Goal: Information Seeking & Learning: Learn about a topic

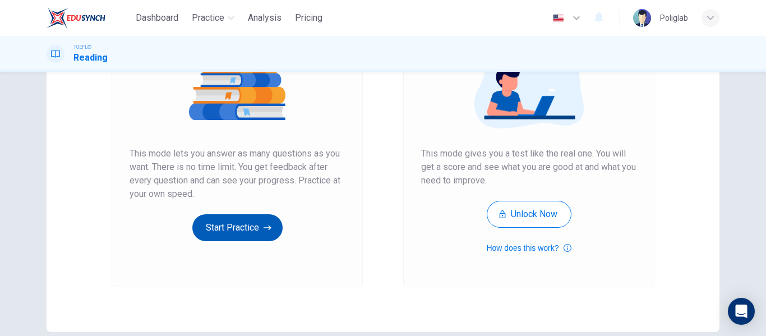
scroll to position [153, 0]
click at [211, 229] on button "Start Practice" at bounding box center [237, 227] width 90 height 27
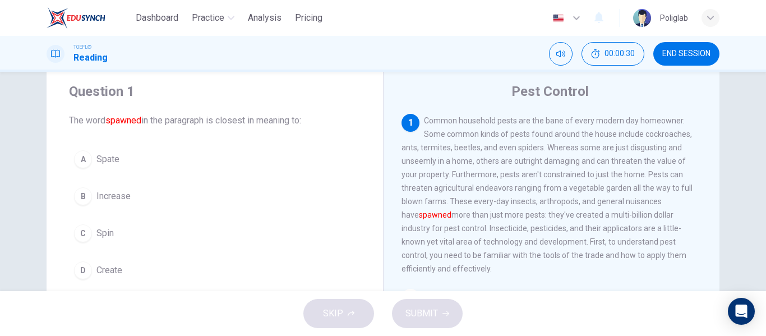
scroll to position [37, 0]
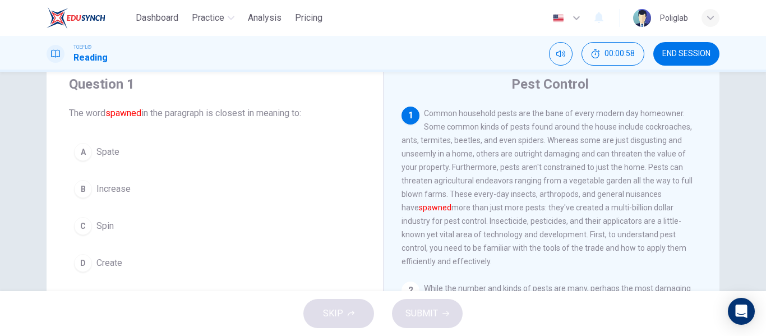
click at [162, 270] on button "D Create" at bounding box center [215, 263] width 292 height 28
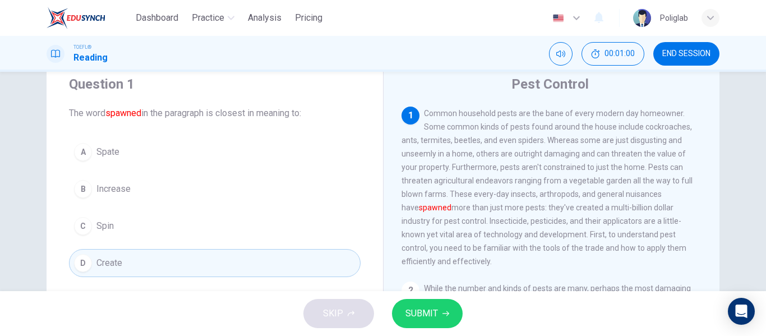
click at [439, 315] on button "SUBMIT" at bounding box center [427, 313] width 71 height 29
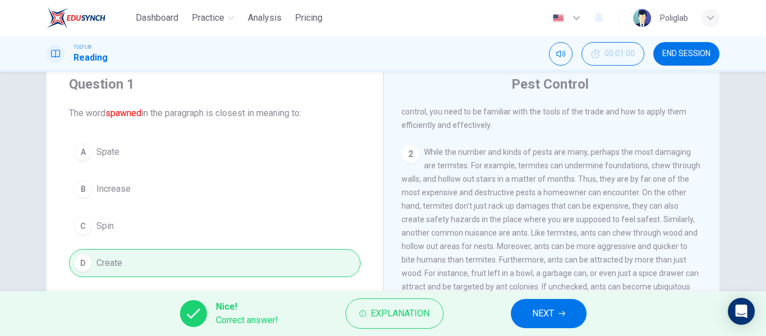
scroll to position [137, 0]
click at [545, 318] on span "NEXT" at bounding box center [543, 314] width 22 height 16
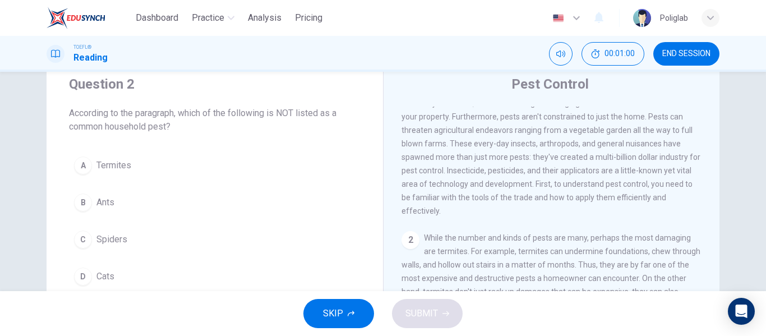
scroll to position [0, 0]
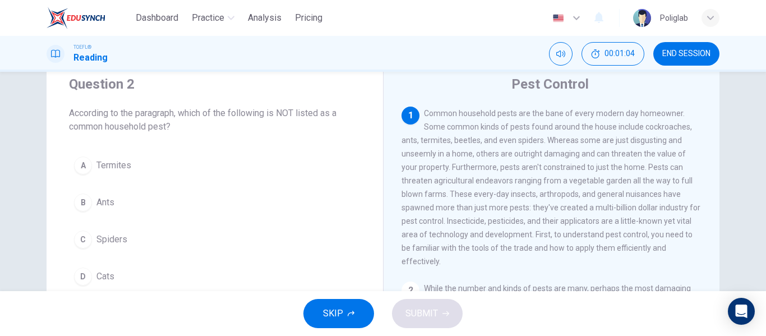
click at [158, 206] on button "B Ants" at bounding box center [215, 203] width 292 height 28
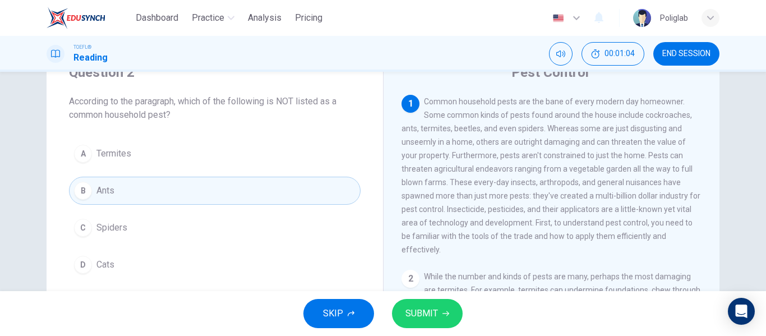
scroll to position [49, 0]
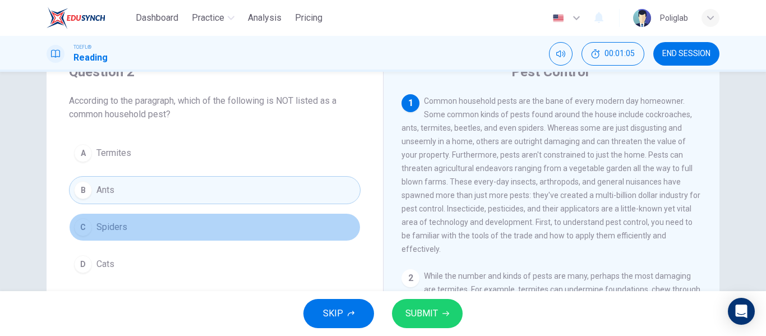
click at [150, 223] on button "C Spiders" at bounding box center [215, 227] width 292 height 28
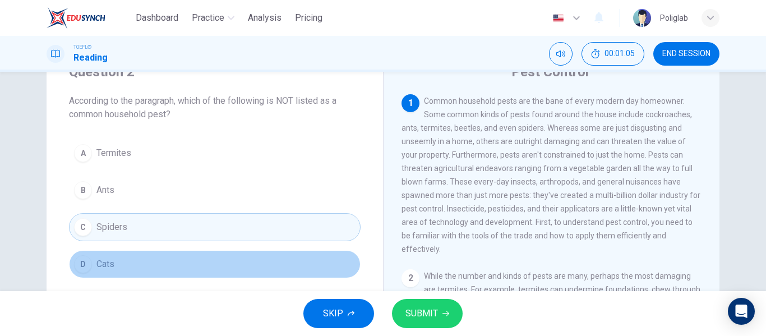
click at [150, 255] on button "D Cats" at bounding box center [215, 264] width 292 height 28
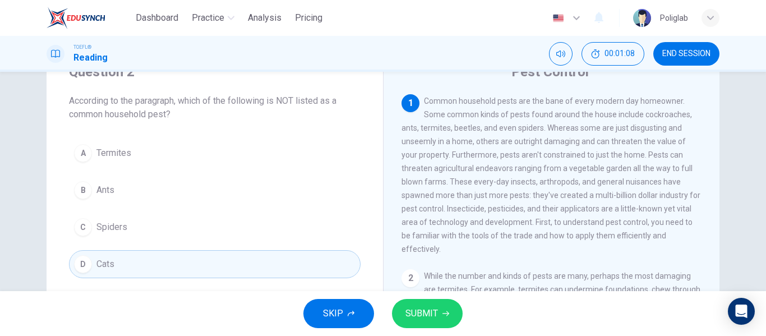
click at [433, 316] on span "SUBMIT" at bounding box center [422, 314] width 33 height 16
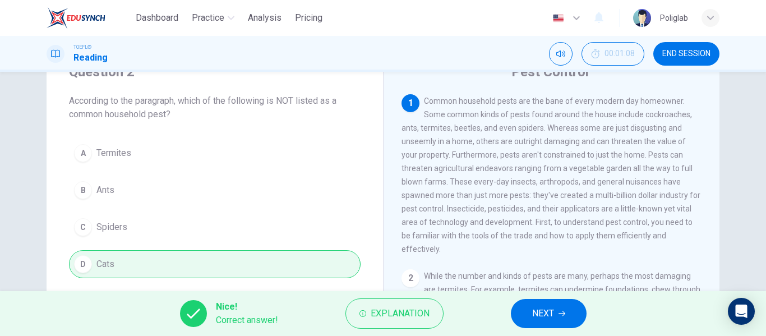
click at [534, 314] on span "NEXT" at bounding box center [543, 314] width 22 height 16
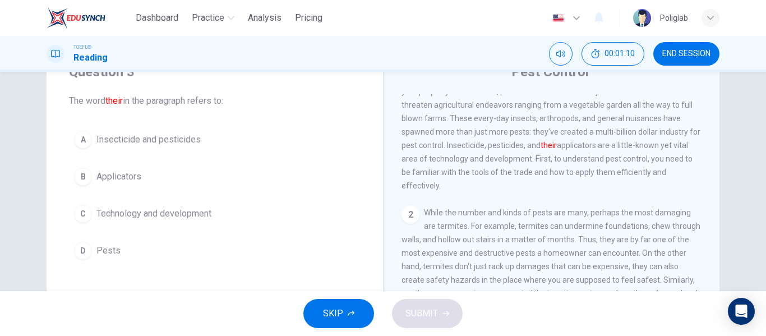
scroll to position [66, 0]
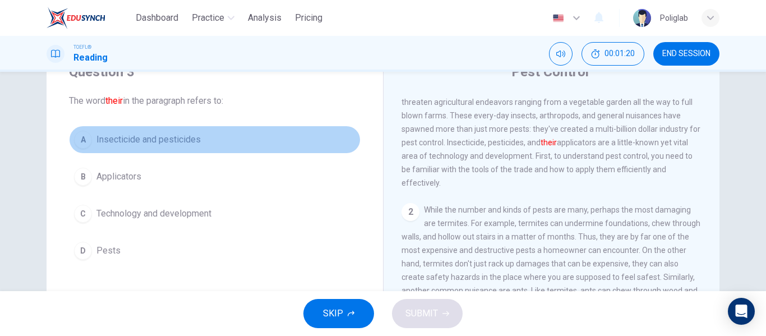
click at [237, 137] on button "A Insecticide and pesticides" at bounding box center [215, 140] width 292 height 28
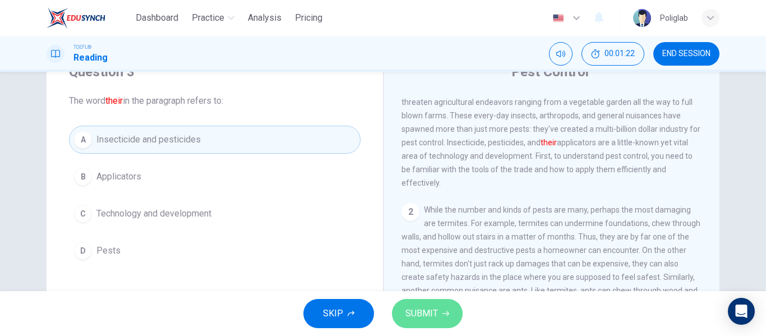
click at [438, 309] on button "SUBMIT" at bounding box center [427, 313] width 71 height 29
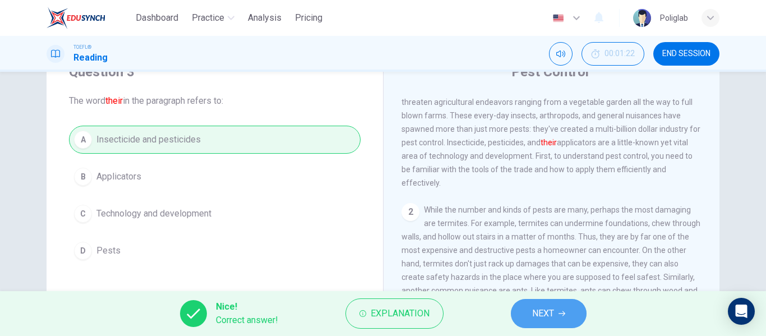
click at [549, 309] on span "NEXT" at bounding box center [543, 314] width 22 height 16
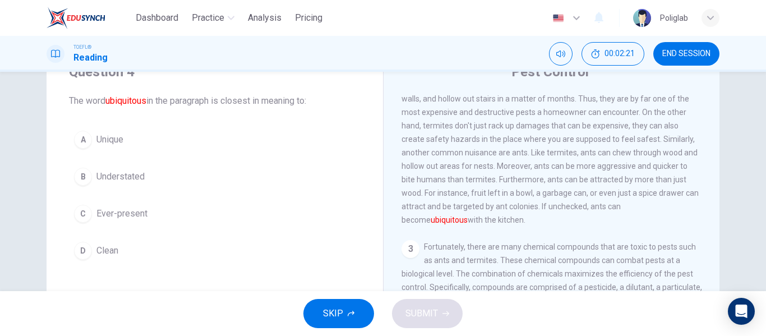
scroll to position [205, 0]
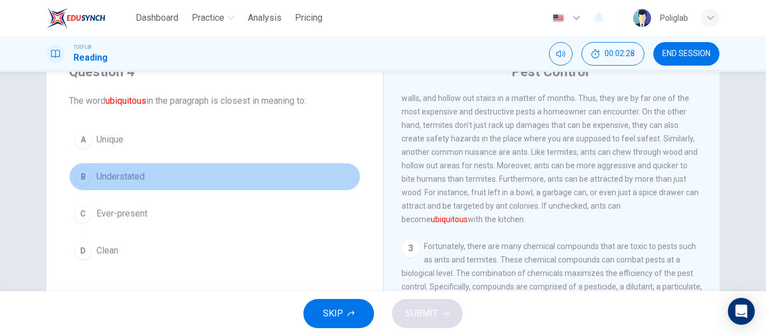
click at [185, 177] on button "B Understated" at bounding box center [215, 177] width 292 height 28
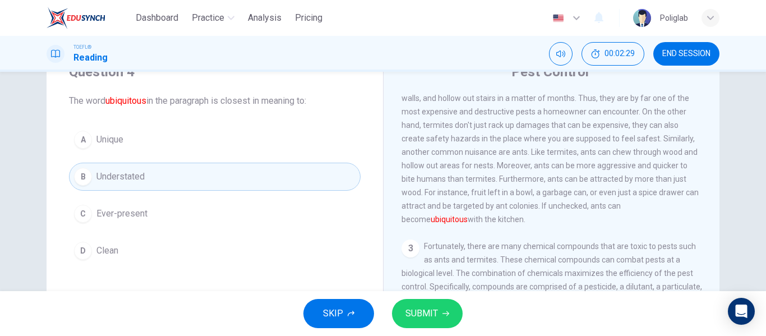
click at [175, 213] on button "C Ever-present" at bounding box center [215, 214] width 292 height 28
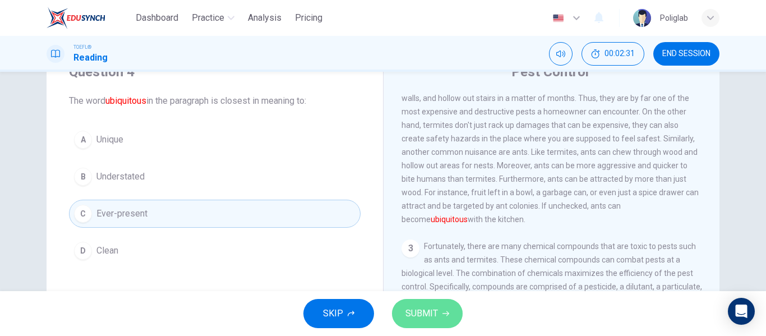
click at [451, 316] on button "SUBMIT" at bounding box center [427, 313] width 71 height 29
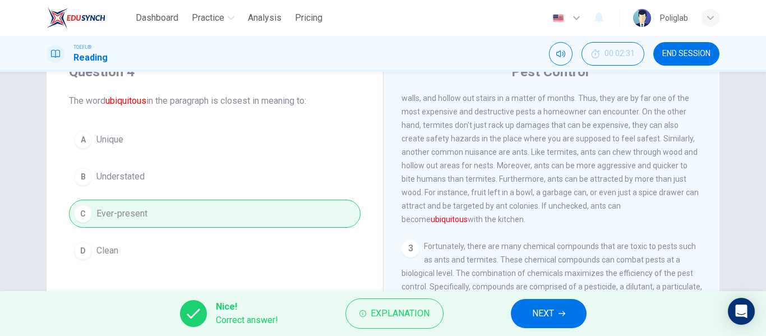
click at [567, 319] on button "NEXT" at bounding box center [549, 313] width 76 height 29
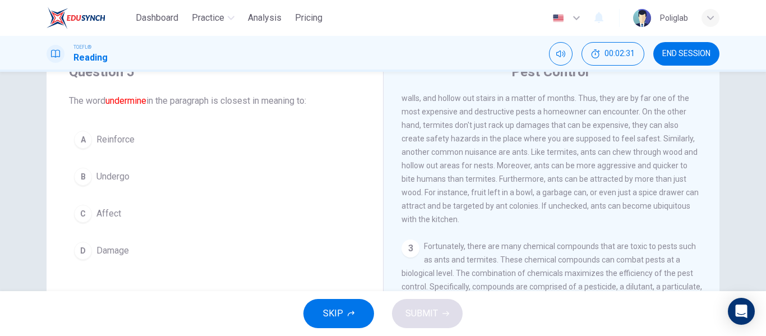
scroll to position [168, 0]
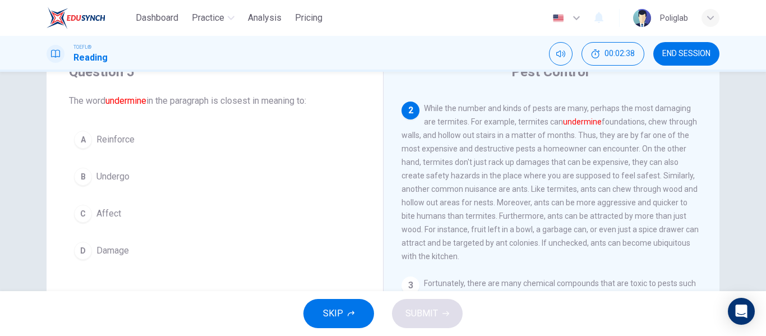
click at [194, 176] on button "B Undergo" at bounding box center [215, 177] width 292 height 28
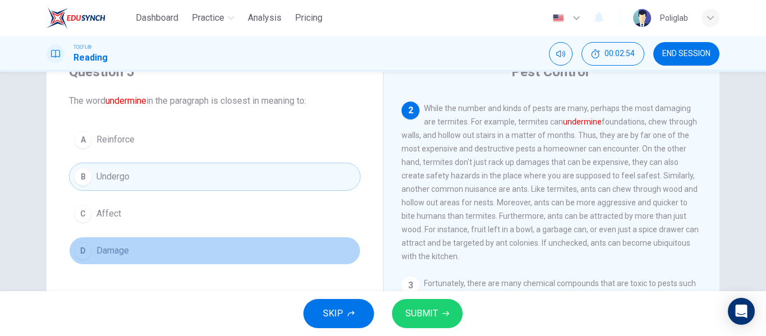
click at [165, 249] on button "D Damage" at bounding box center [215, 251] width 292 height 28
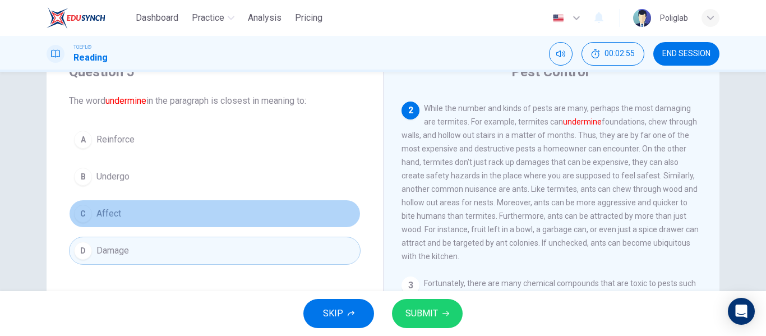
click at [185, 221] on button "C Affect" at bounding box center [215, 214] width 292 height 28
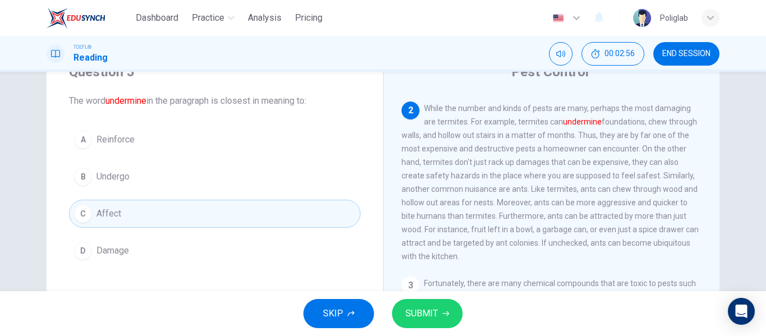
click at [164, 195] on div "A Reinforce B Undergo C Affect D Damage" at bounding box center [215, 195] width 292 height 139
click at [152, 178] on button "B Undergo" at bounding box center [215, 177] width 292 height 28
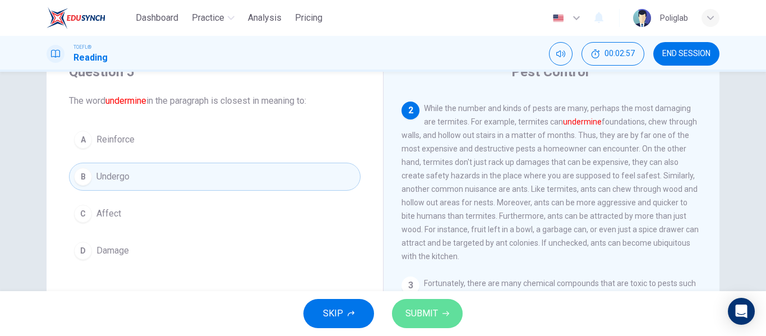
click at [438, 327] on button "SUBMIT" at bounding box center [427, 313] width 71 height 29
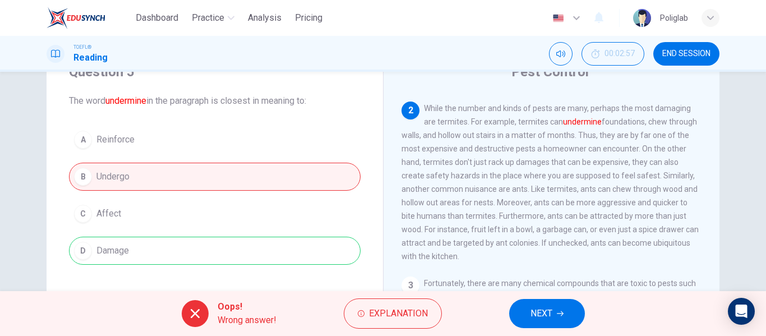
click at [531, 306] on span "NEXT" at bounding box center [542, 314] width 22 height 16
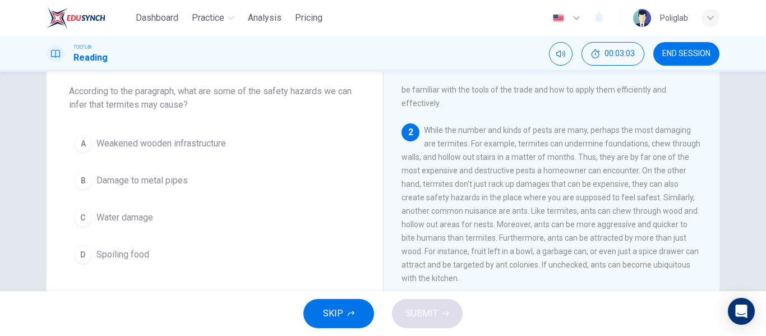
scroll to position [59, 0]
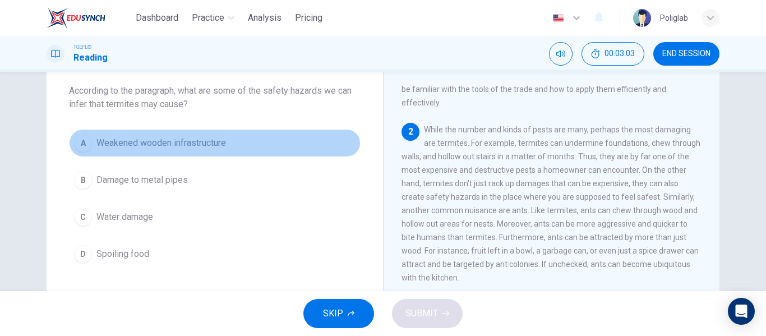
click at [287, 132] on button "A Weakened wooden infrastructure" at bounding box center [215, 143] width 292 height 28
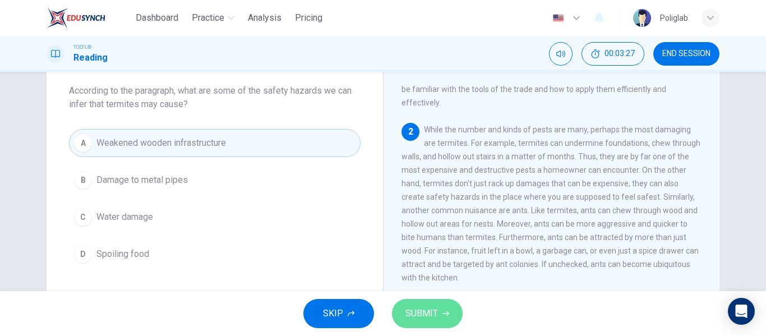
click at [434, 304] on button "SUBMIT" at bounding box center [427, 313] width 71 height 29
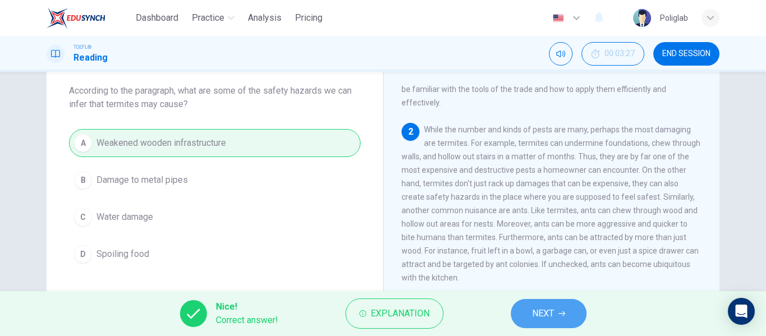
click at [550, 313] on span "NEXT" at bounding box center [543, 314] width 22 height 16
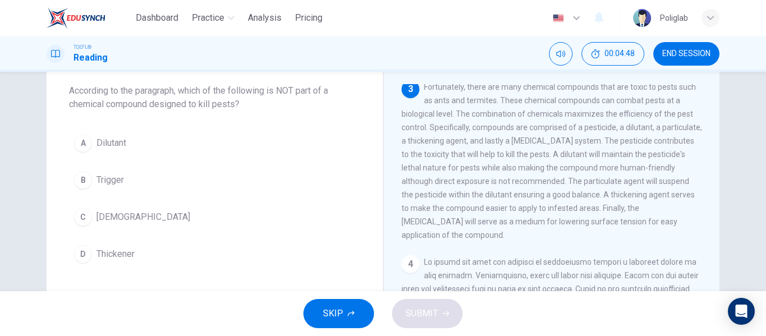
scroll to position [356, 0]
click at [163, 140] on button "A Dilutant" at bounding box center [215, 143] width 292 height 28
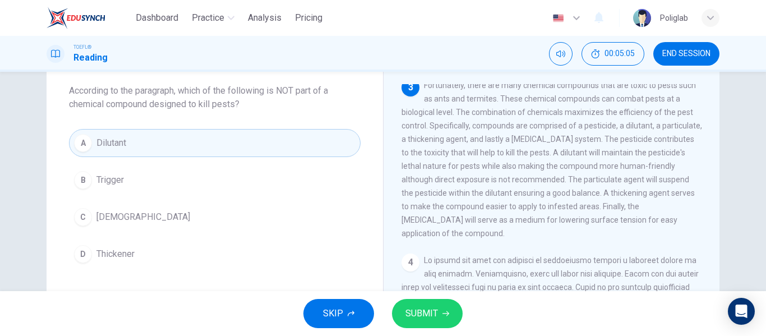
click at [159, 177] on button "B Trigger" at bounding box center [215, 180] width 292 height 28
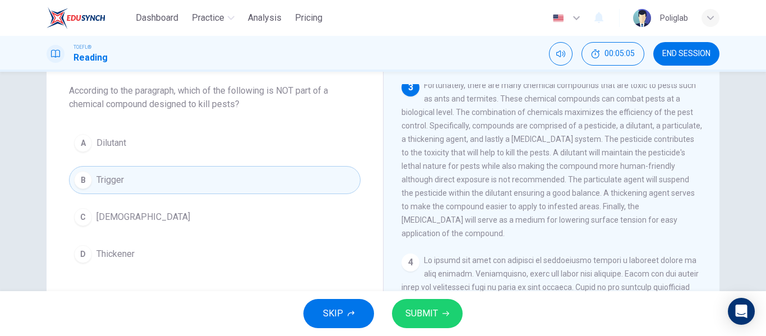
click at [162, 218] on button "C [MEDICAL_DATA]" at bounding box center [215, 217] width 292 height 28
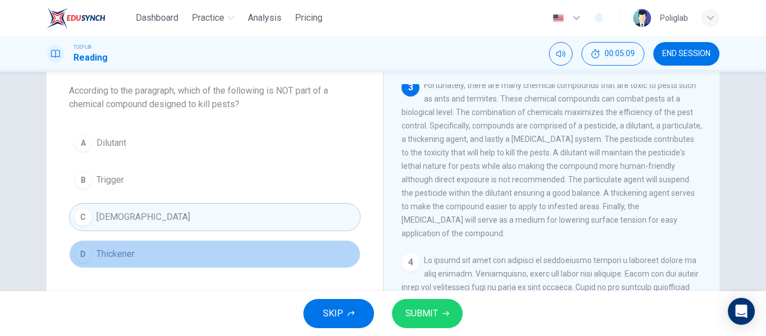
click at [164, 252] on button "D Thickener" at bounding box center [215, 254] width 292 height 28
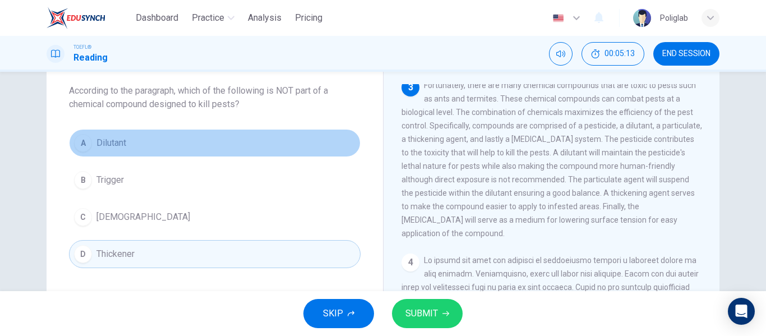
click at [164, 148] on button "A Dilutant" at bounding box center [215, 143] width 292 height 28
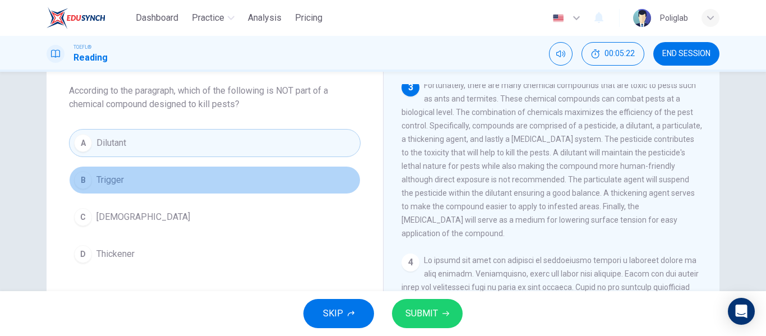
click at [157, 187] on button "B Trigger" at bounding box center [215, 180] width 292 height 28
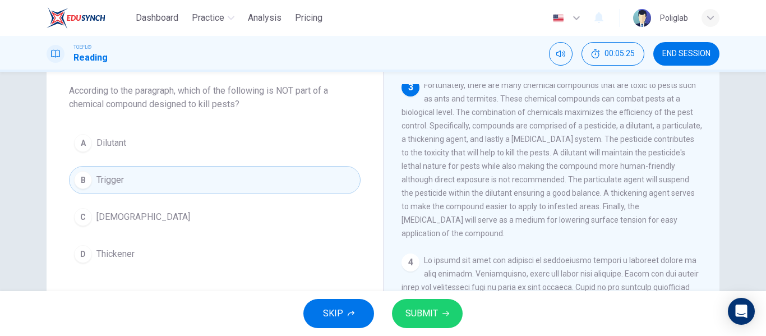
click at [402, 313] on button "SUBMIT" at bounding box center [427, 313] width 71 height 29
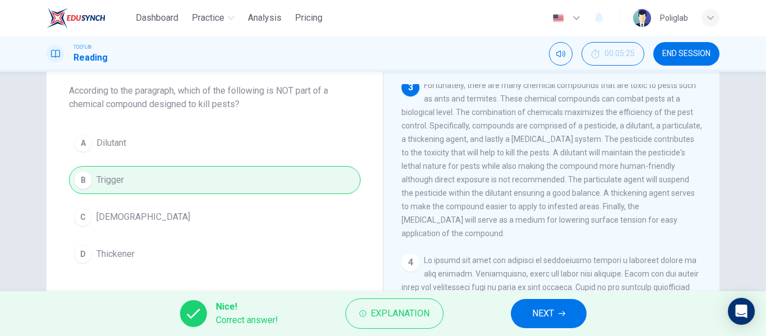
click at [531, 321] on button "NEXT" at bounding box center [549, 313] width 76 height 29
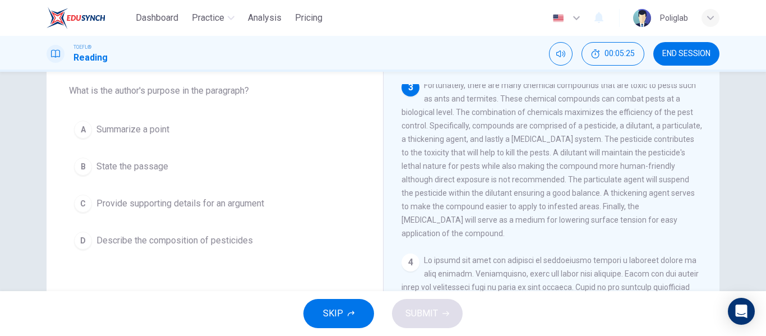
scroll to position [350, 0]
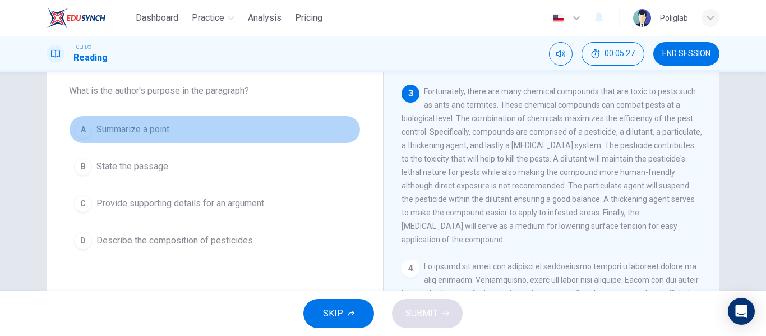
click at [214, 122] on button "A [DEMOGRAPHIC_DATA] a point" at bounding box center [215, 130] width 292 height 28
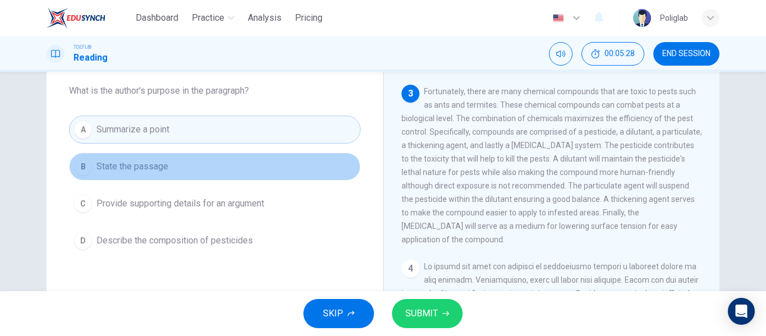
click at [191, 170] on button "B State the passage" at bounding box center [215, 167] width 292 height 28
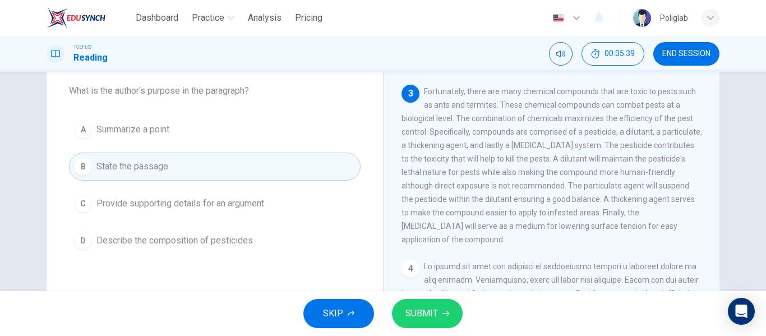
click at [255, 228] on button "D Describe the composition of pesticides" at bounding box center [215, 241] width 292 height 28
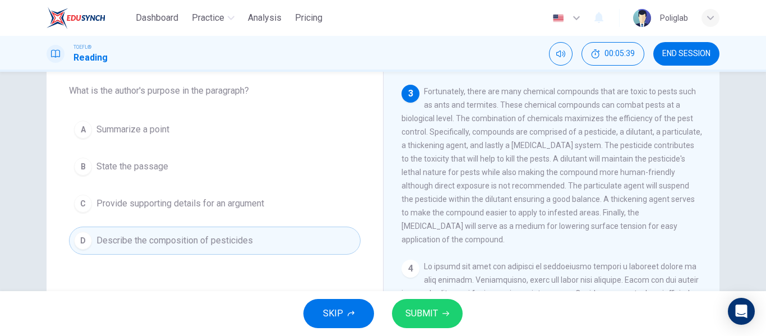
click at [429, 315] on span "SUBMIT" at bounding box center [422, 314] width 33 height 16
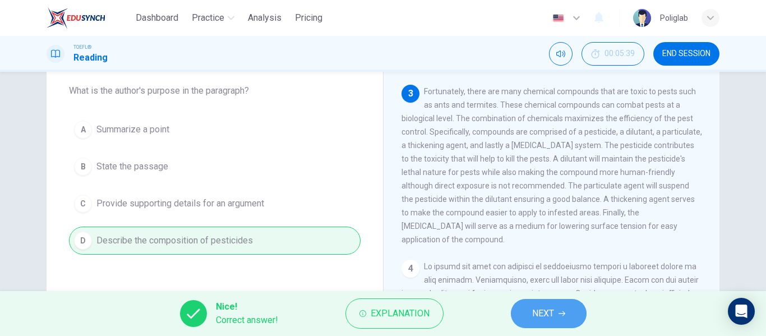
click at [539, 306] on span "NEXT" at bounding box center [543, 314] width 22 height 16
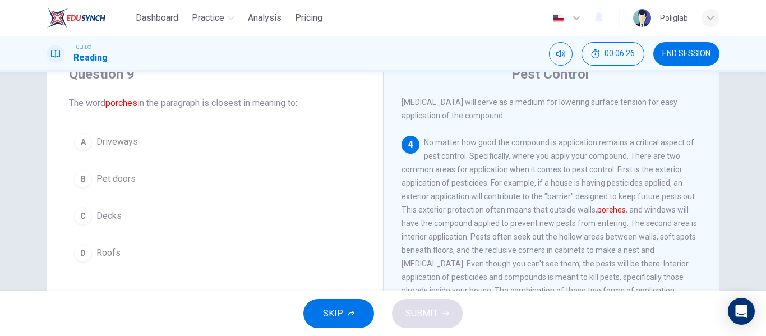
scroll to position [48, 0]
click at [160, 150] on button "A Driveways" at bounding box center [215, 141] width 292 height 28
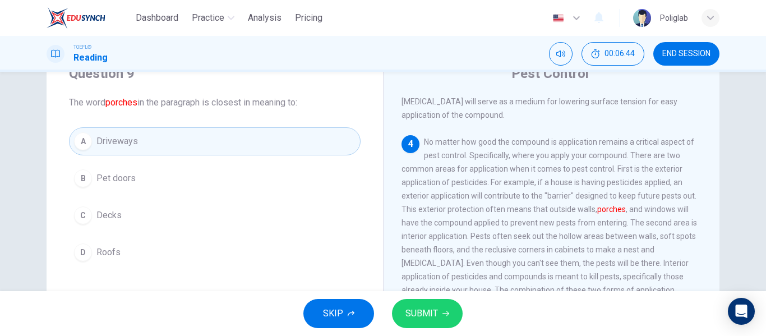
click at [172, 210] on button "C Decks" at bounding box center [215, 215] width 292 height 28
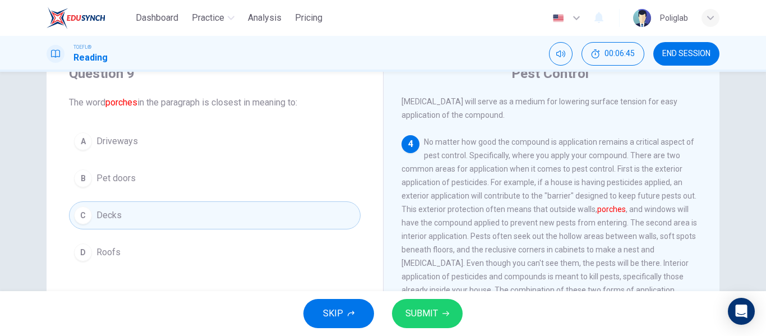
click at [416, 311] on span "SUBMIT" at bounding box center [422, 314] width 33 height 16
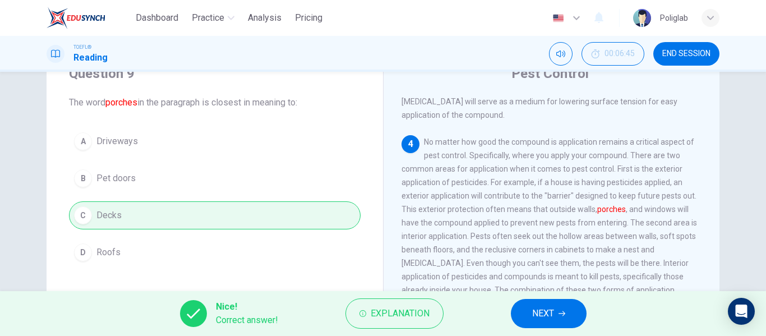
click at [554, 307] on span "NEXT" at bounding box center [543, 314] width 22 height 16
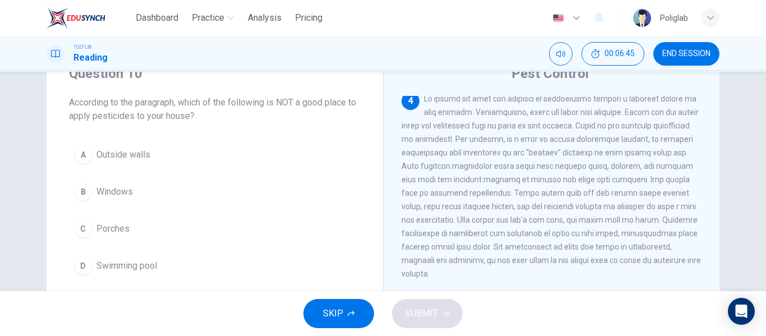
scroll to position [530, 0]
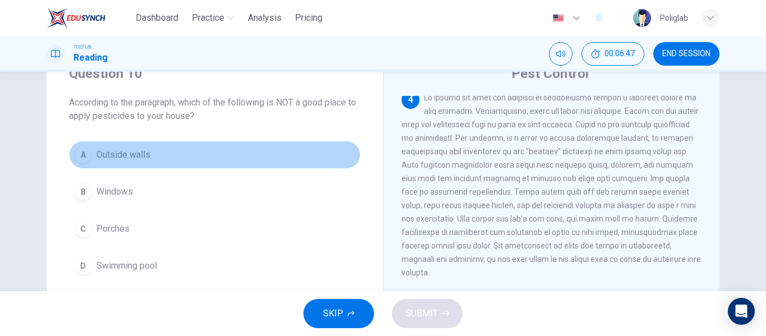
click at [192, 148] on button "A Outside walls" at bounding box center [215, 155] width 292 height 28
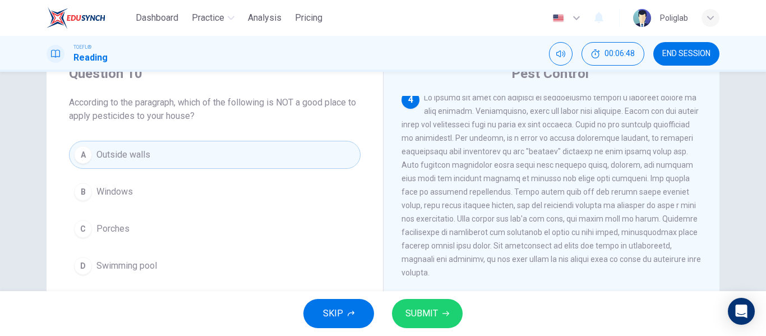
click at [163, 191] on button "B Windows" at bounding box center [215, 192] width 292 height 28
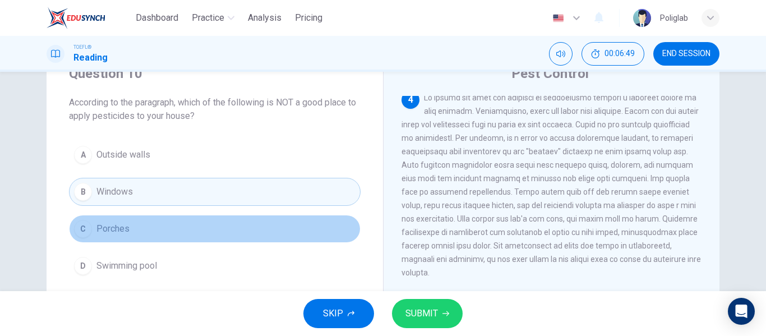
click at [176, 233] on button "C Porches" at bounding box center [215, 229] width 292 height 28
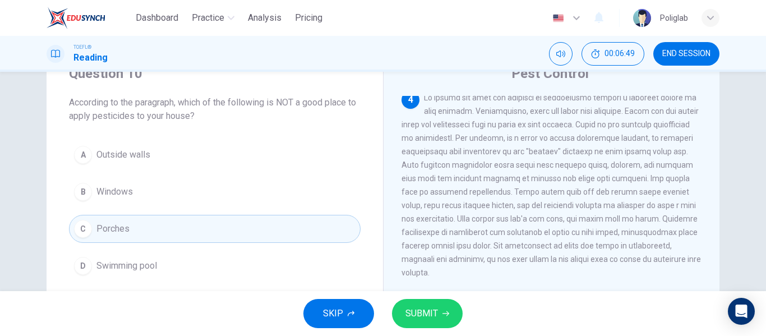
click at [181, 259] on button "D Swimming pool" at bounding box center [215, 266] width 292 height 28
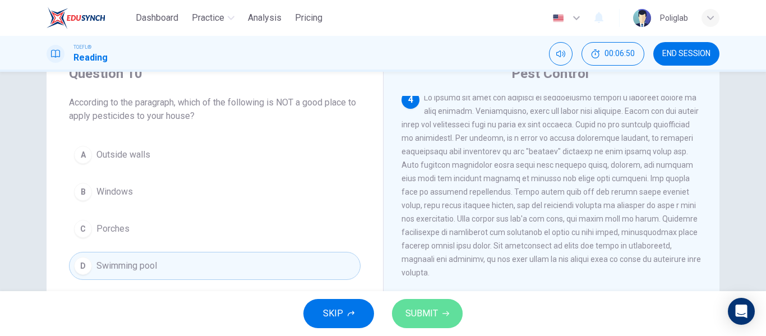
click at [433, 318] on span "SUBMIT" at bounding box center [422, 314] width 33 height 16
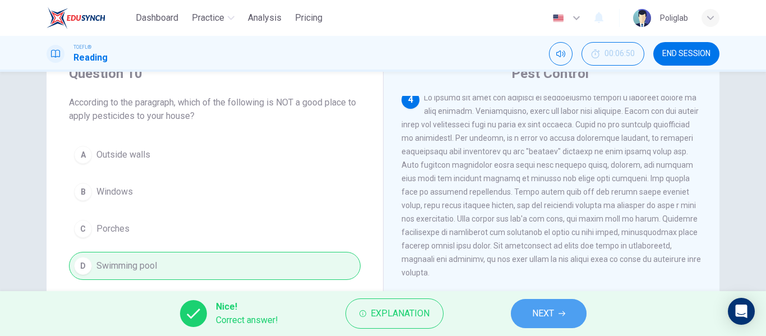
click at [539, 314] on span "NEXT" at bounding box center [543, 314] width 22 height 16
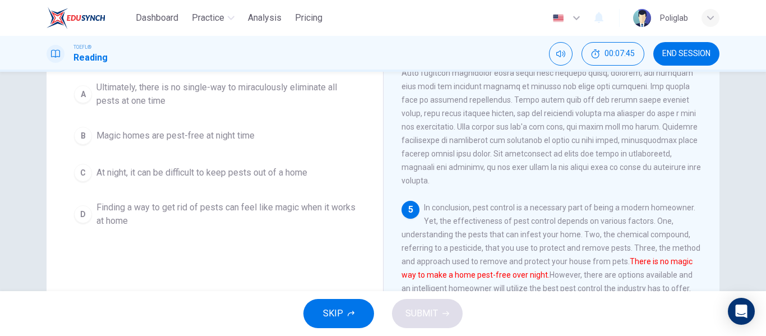
scroll to position [139, 0]
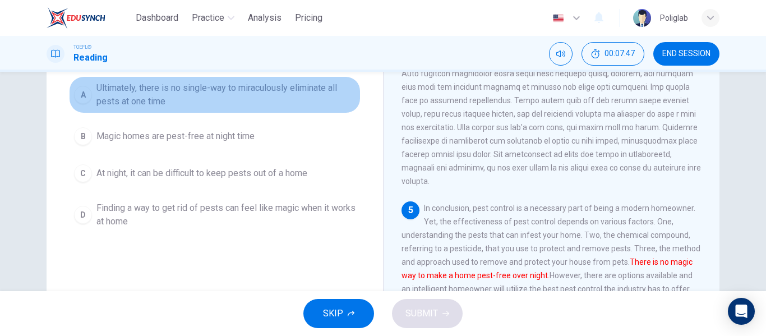
click at [293, 101] on span "Ultimately, there is no single-way to miraculously eliminate all pests at one t…" at bounding box center [226, 94] width 259 height 27
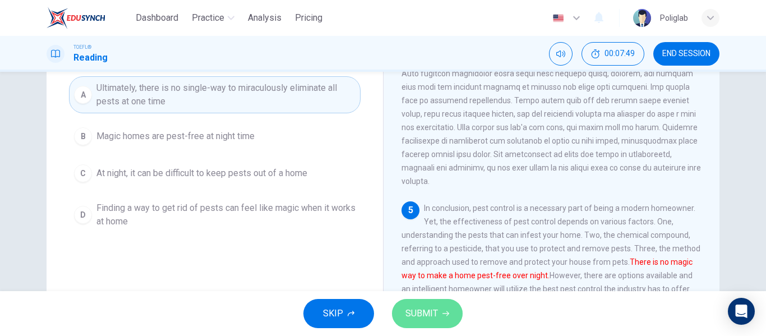
click at [437, 320] on span "SUBMIT" at bounding box center [422, 314] width 33 height 16
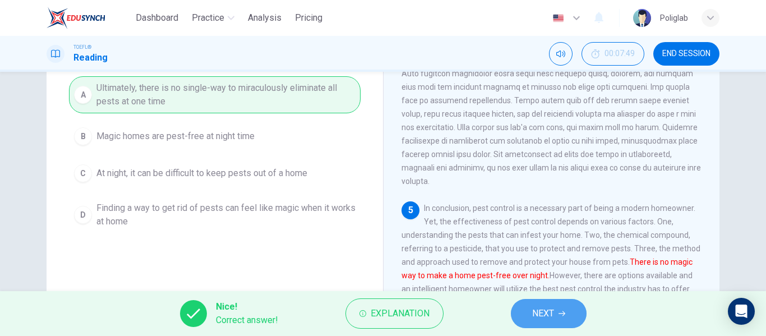
click at [559, 309] on button "NEXT" at bounding box center [549, 313] width 76 height 29
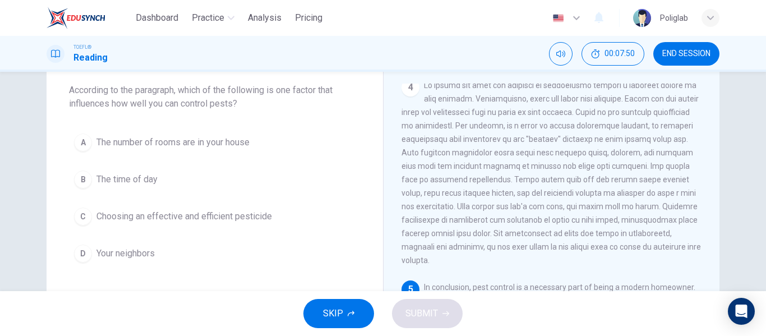
scroll to position [56, 0]
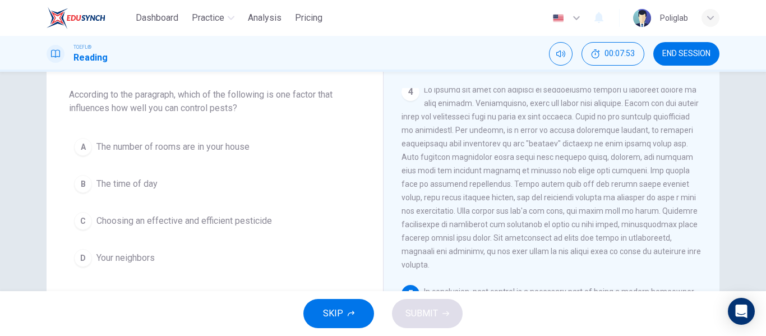
click at [265, 150] on button "A The number of rooms are in your house" at bounding box center [215, 147] width 292 height 28
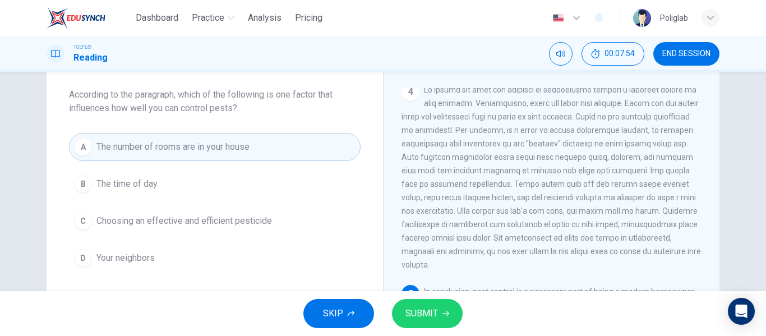
click at [199, 184] on button "B The time of day" at bounding box center [215, 184] width 292 height 28
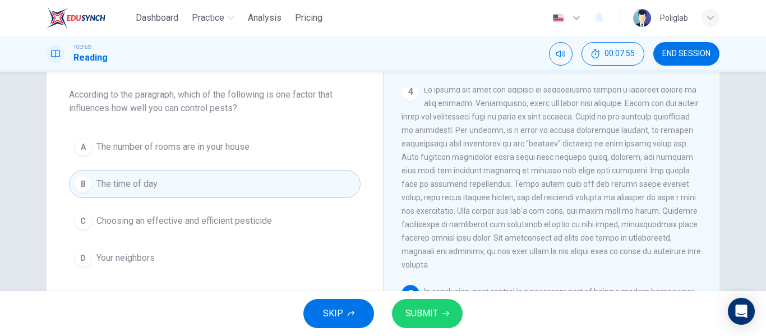
click at [201, 213] on button "C Choosing an effective and efficient pesticide" at bounding box center [215, 221] width 292 height 28
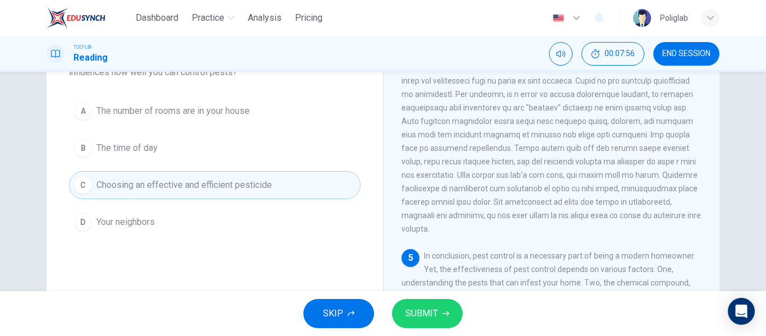
scroll to position [95, 0]
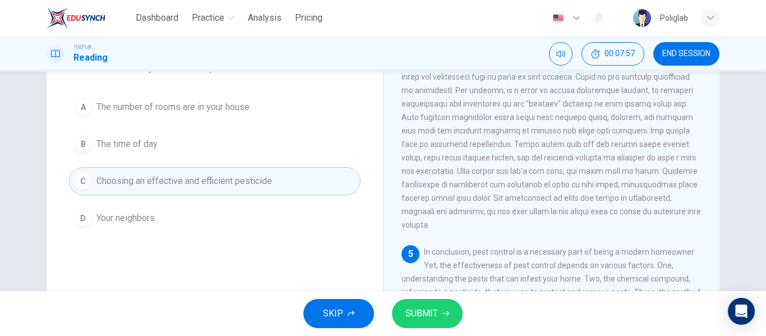
click at [415, 311] on span "SUBMIT" at bounding box center [422, 314] width 33 height 16
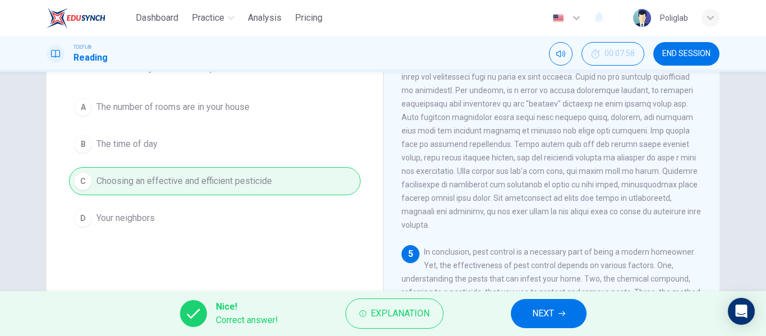
click at [541, 315] on span "NEXT" at bounding box center [543, 314] width 22 height 16
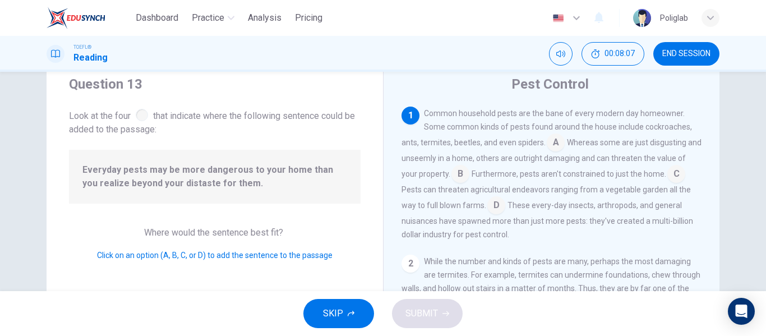
scroll to position [36, 0]
click at [550, 141] on input at bounding box center [556, 144] width 18 height 18
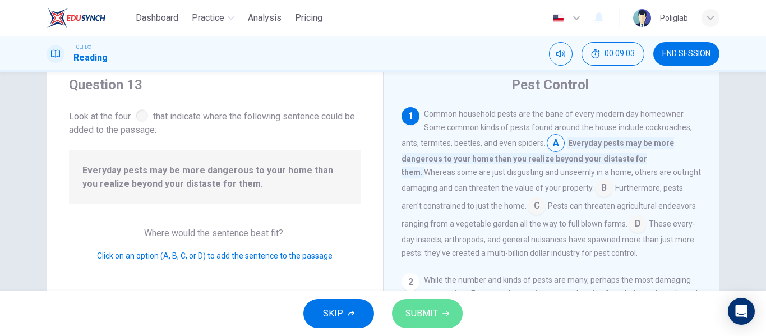
click at [429, 319] on span "SUBMIT" at bounding box center [422, 314] width 33 height 16
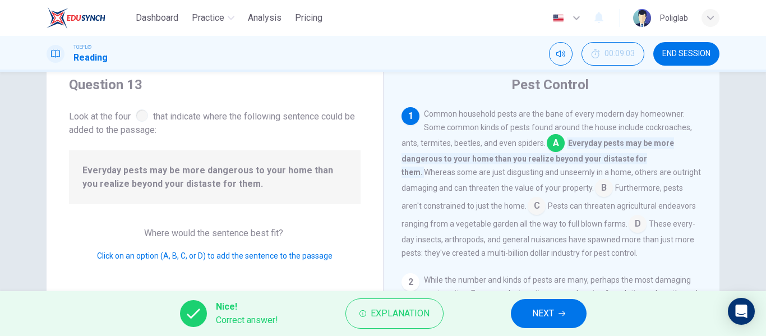
click at [566, 315] on icon "button" at bounding box center [562, 313] width 7 height 7
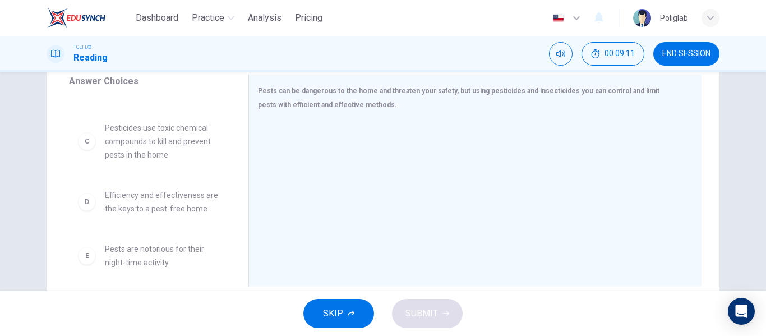
scroll to position [122, 0]
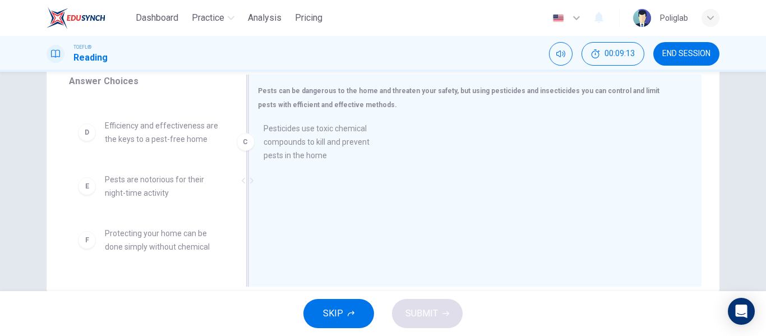
drag, startPoint x: 158, startPoint y: 143, endPoint x: 322, endPoint y: 146, distance: 163.9
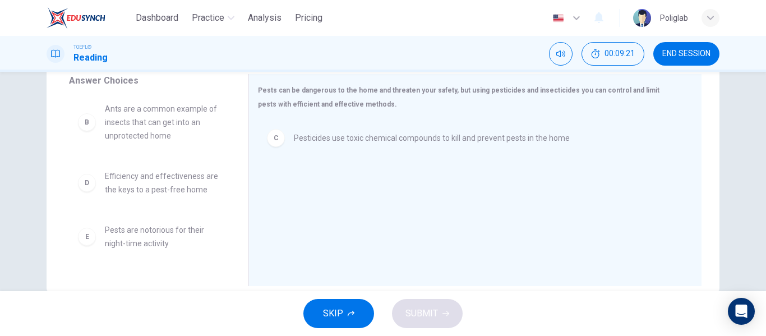
scroll to position [70, 0]
drag, startPoint x: 151, startPoint y: 182, endPoint x: 353, endPoint y: 180, distance: 202.0
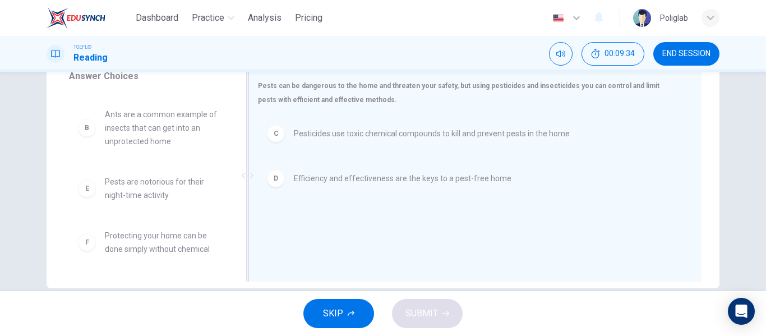
scroll to position [60, 0]
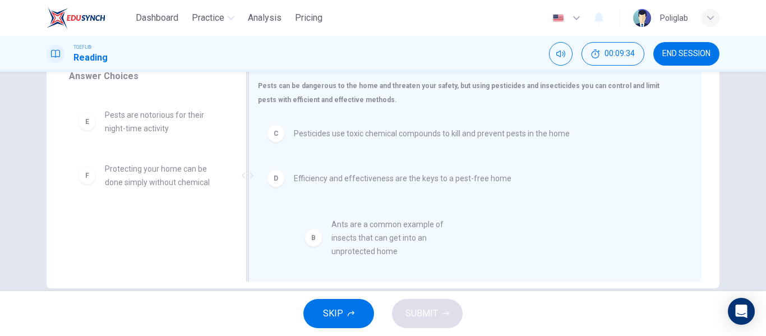
drag, startPoint x: 171, startPoint y: 131, endPoint x: 401, endPoint y: 242, distance: 255.0
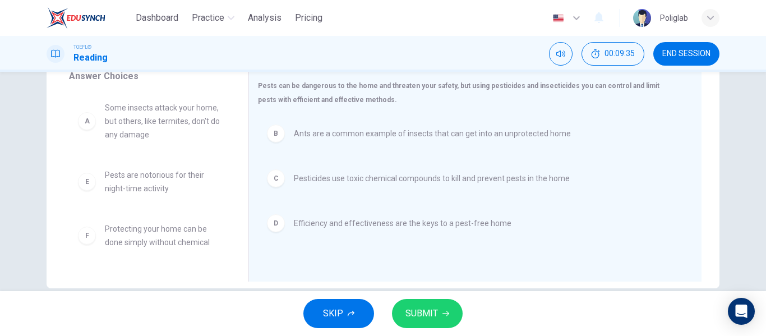
scroll to position [0, 0]
click at [431, 311] on span "SUBMIT" at bounding box center [422, 314] width 33 height 16
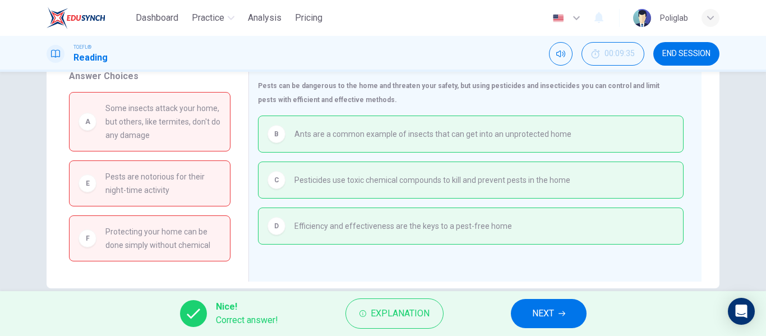
click at [548, 304] on button "NEXT" at bounding box center [549, 313] width 76 height 29
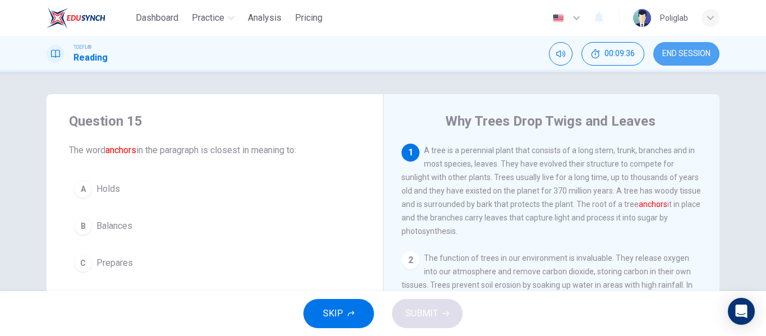
click at [683, 50] on span "END SESSION" at bounding box center [687, 53] width 48 height 9
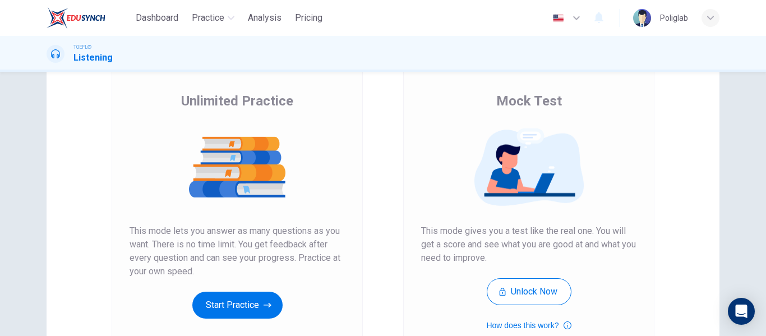
scroll to position [76, 0]
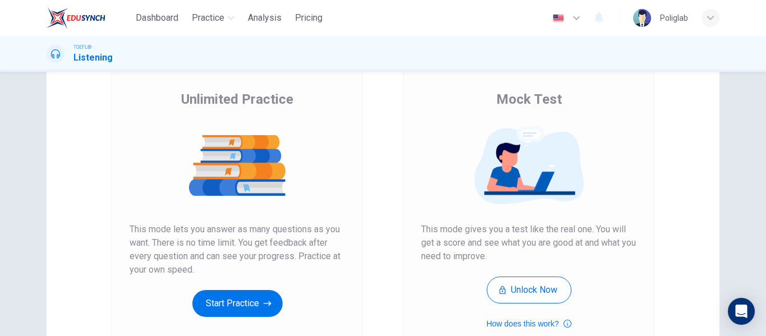
click at [232, 317] on div "Unlimited Practice This mode lets you answer as many questions as you want. The…" at bounding box center [237, 213] width 251 height 300
click at [233, 302] on button "Start Practice" at bounding box center [237, 303] width 90 height 27
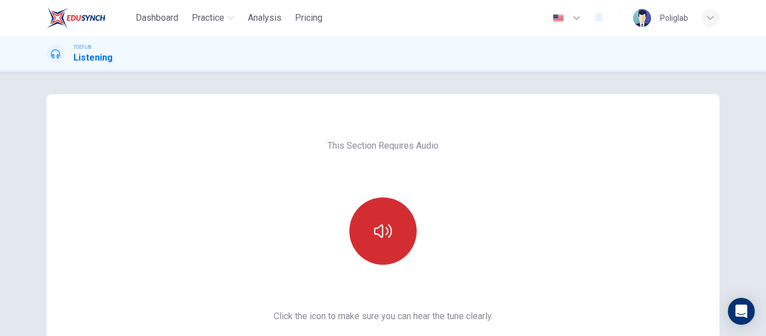
click at [395, 241] on button "button" at bounding box center [383, 230] width 67 height 67
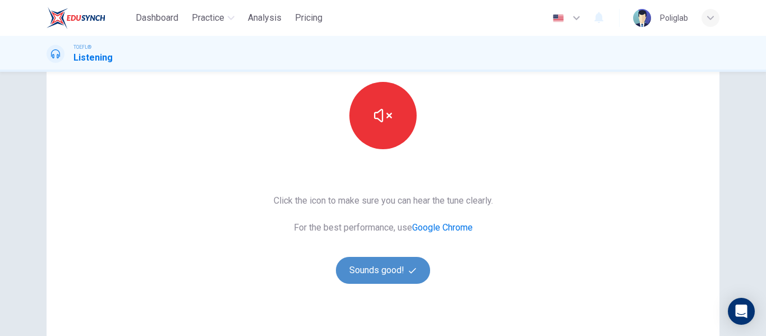
click at [404, 266] on button "Sounds good!" at bounding box center [383, 270] width 94 height 27
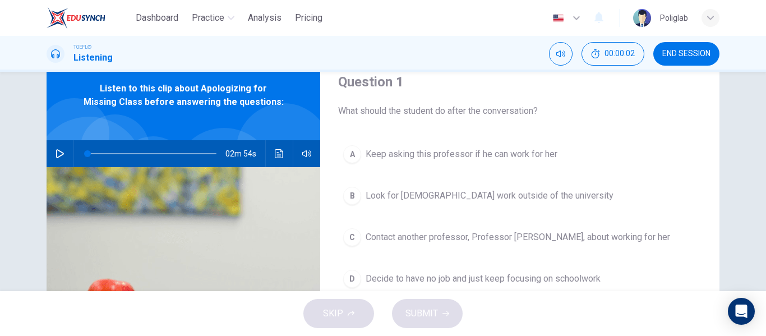
scroll to position [43, 0]
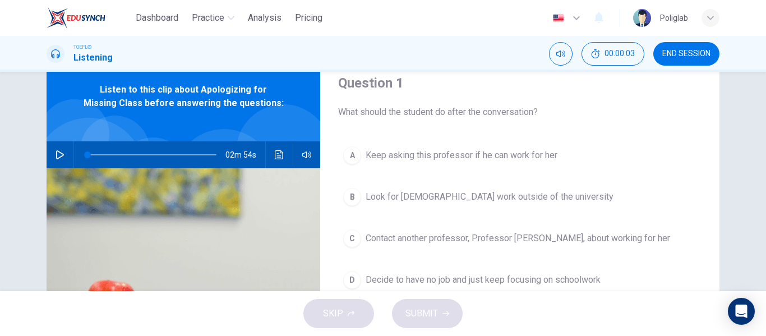
click at [56, 153] on icon "button" at bounding box center [60, 154] width 8 height 9
type input "0"
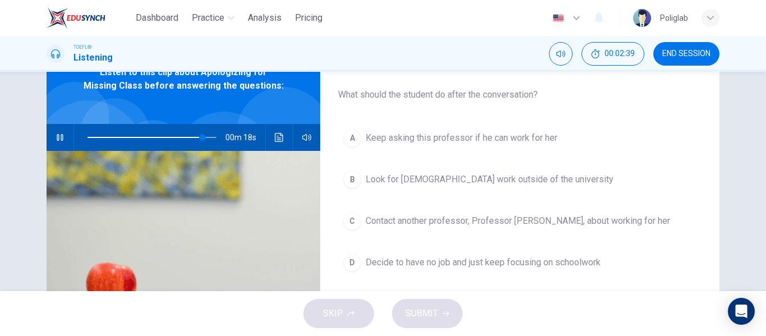
scroll to position [61, 0]
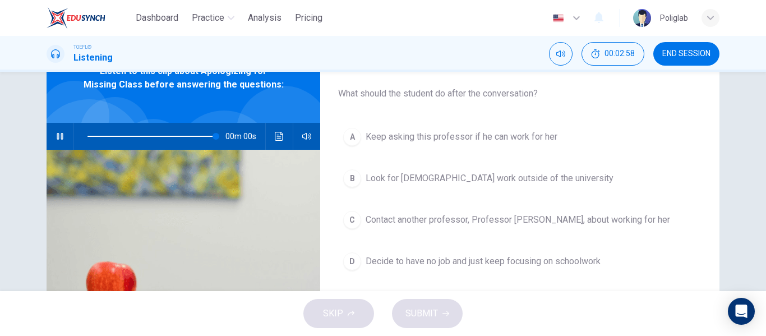
type input "0"
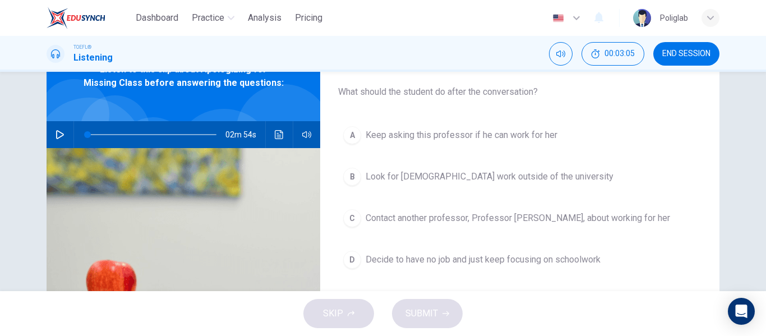
scroll to position [63, 0]
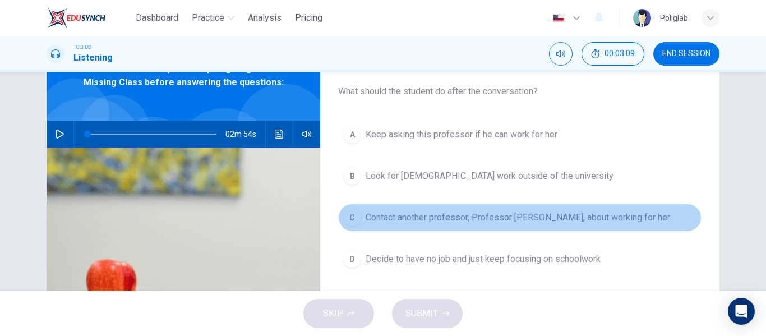
click at [469, 225] on button "C Contact another professor, Professor Susan, about working for her" at bounding box center [520, 218] width 364 height 28
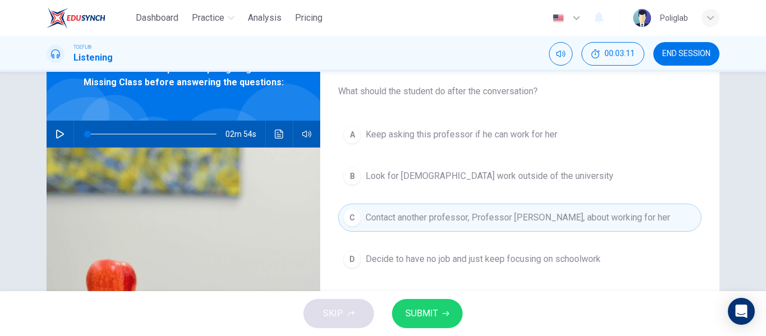
click at [424, 307] on span "SUBMIT" at bounding box center [422, 314] width 33 height 16
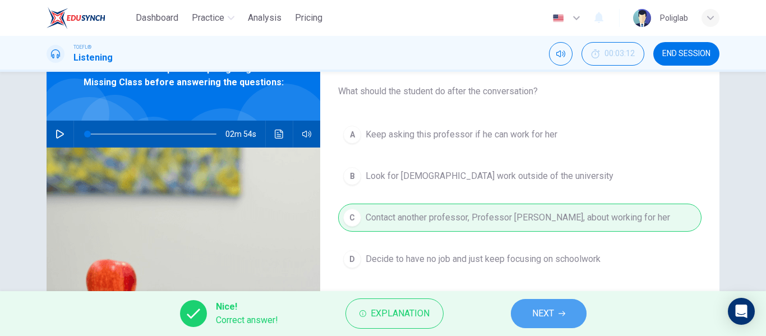
click at [546, 310] on span "NEXT" at bounding box center [543, 314] width 22 height 16
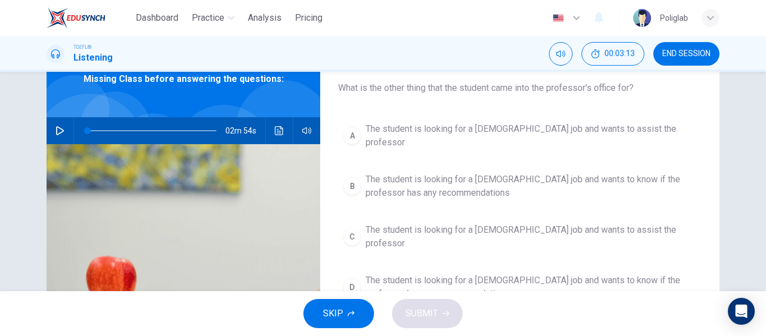
scroll to position [67, 0]
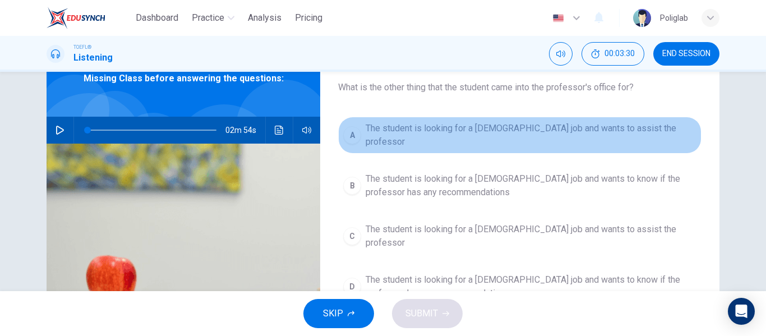
click at [578, 141] on button "A The student is looking for a part-time job and wants to assist the professor" at bounding box center [520, 135] width 364 height 37
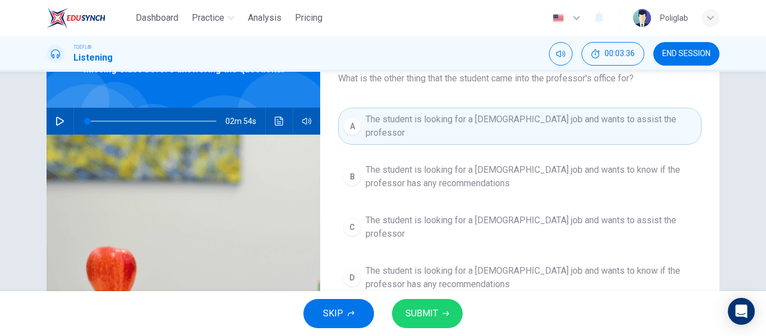
scroll to position [78, 0]
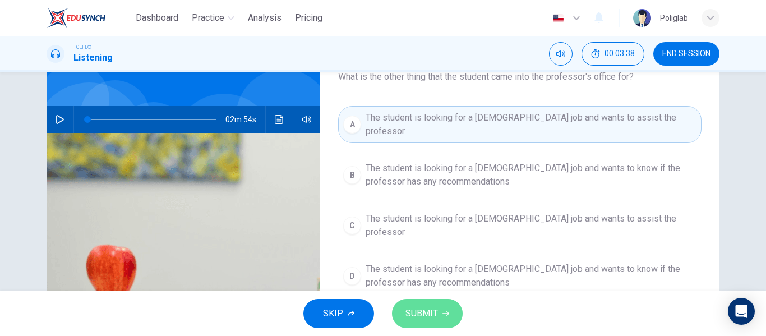
click at [433, 313] on span "SUBMIT" at bounding box center [422, 314] width 33 height 16
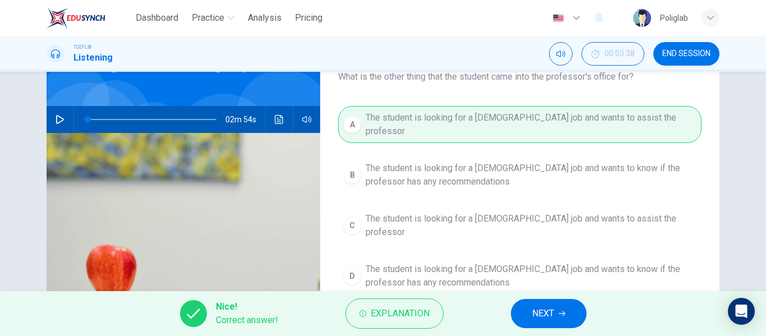
click at [531, 310] on button "NEXT" at bounding box center [549, 313] width 76 height 29
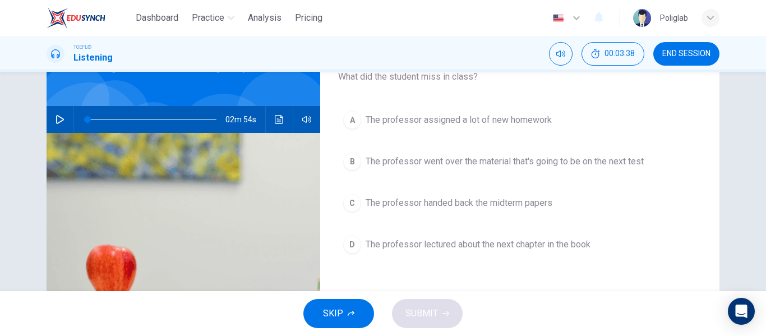
scroll to position [59, 0]
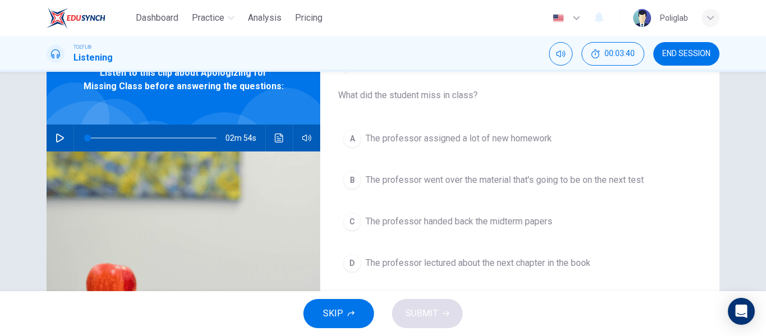
click at [563, 185] on span "The professor went over the material that's going to be on the next test" at bounding box center [505, 179] width 278 height 13
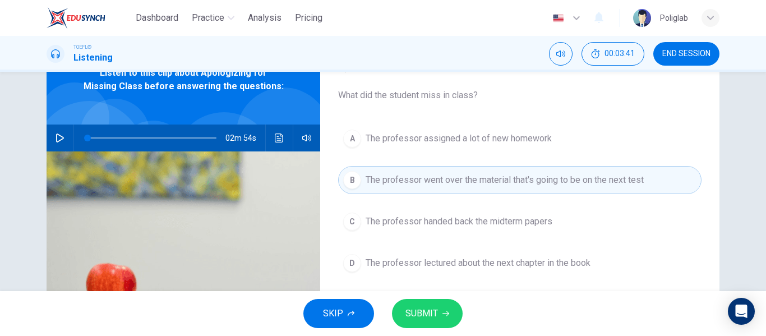
click at [534, 209] on button "C The professor handed back the midterm papers" at bounding box center [520, 222] width 364 height 28
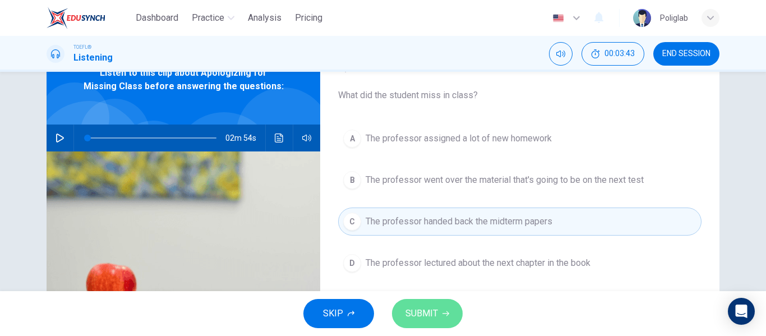
click at [440, 305] on button "SUBMIT" at bounding box center [427, 313] width 71 height 29
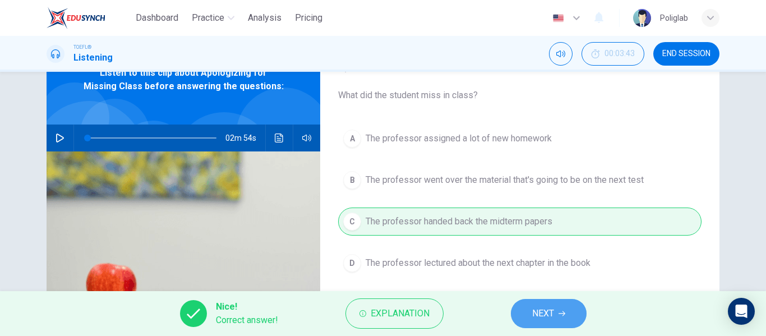
click at [545, 310] on span "NEXT" at bounding box center [543, 314] width 22 height 16
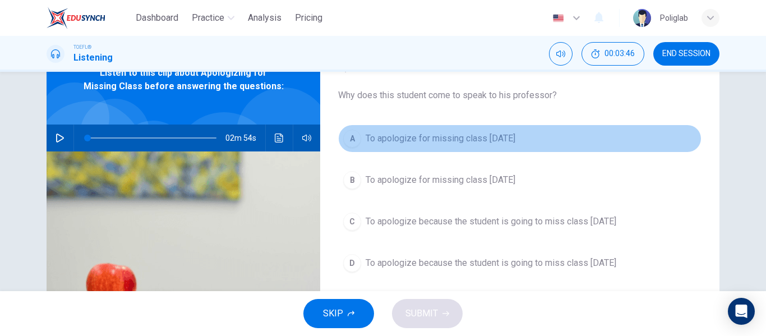
click at [549, 141] on button "A To apologize for missing class last Monday" at bounding box center [520, 139] width 364 height 28
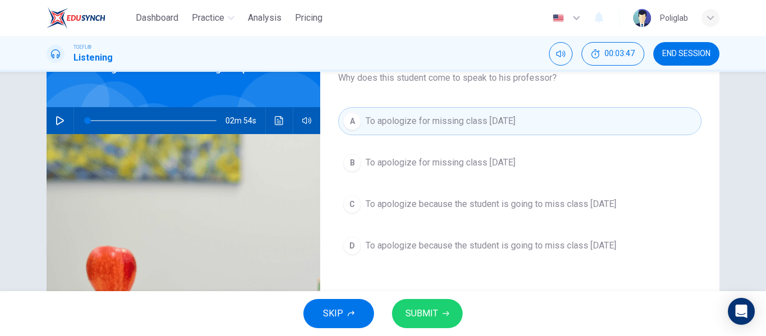
scroll to position [77, 0]
click at [443, 312] on icon "button" at bounding box center [446, 313] width 7 height 7
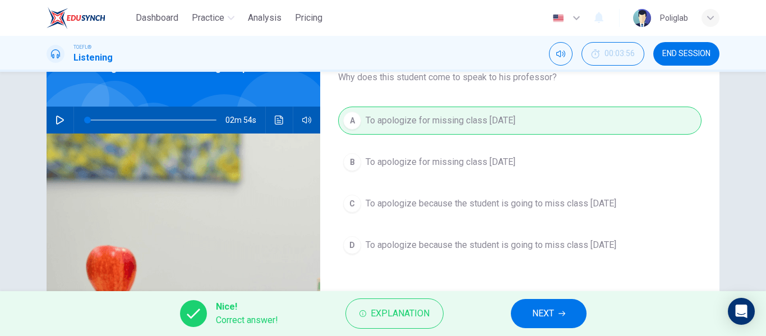
click at [538, 306] on span "NEXT" at bounding box center [543, 314] width 22 height 16
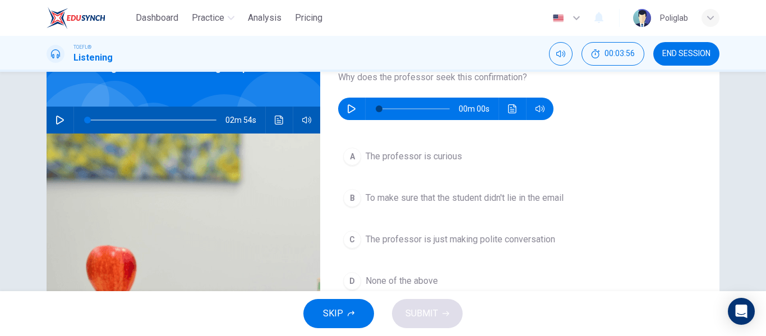
scroll to position [58, 0]
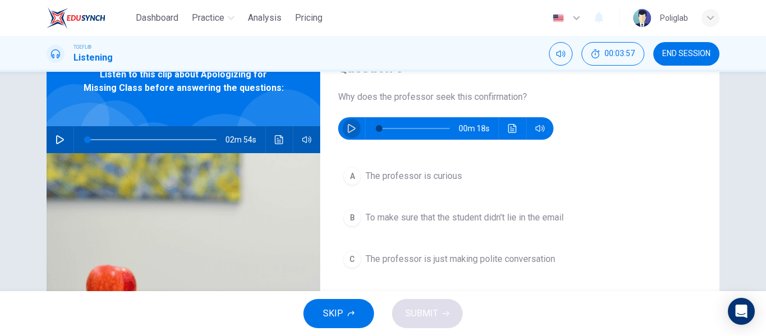
click at [344, 130] on button "button" at bounding box center [352, 128] width 18 height 22
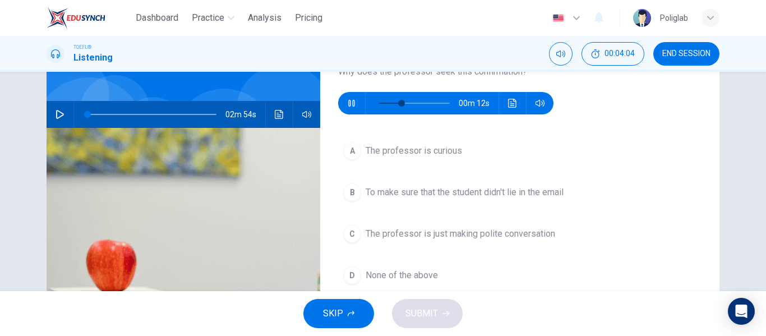
scroll to position [84, 0]
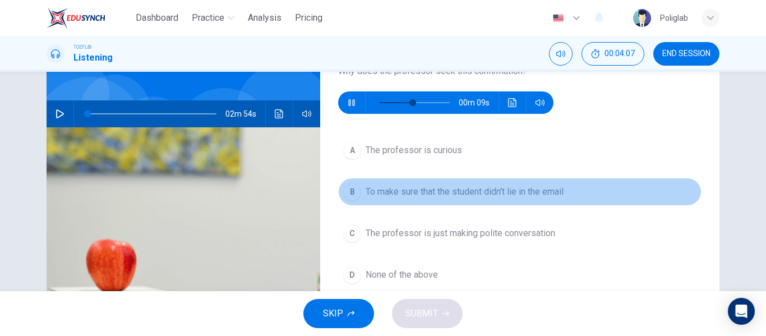
click at [434, 189] on span "To make sure that the student didn't lie in the email" at bounding box center [465, 191] width 198 height 13
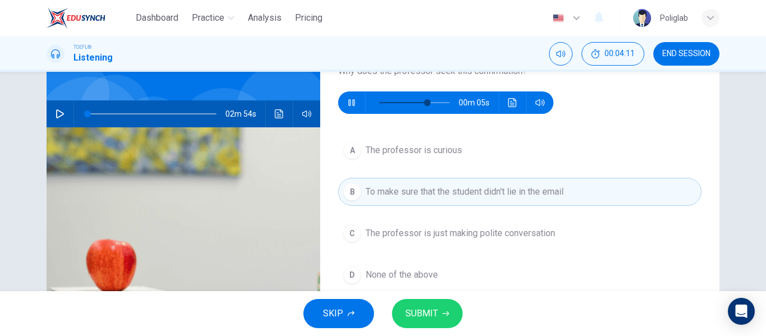
scroll to position [64, 0]
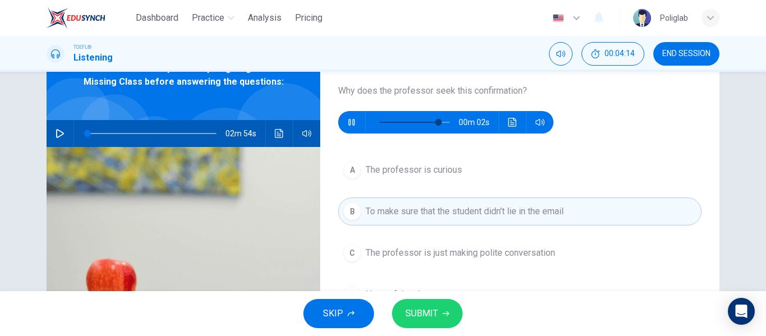
click at [424, 313] on span "SUBMIT" at bounding box center [422, 314] width 33 height 16
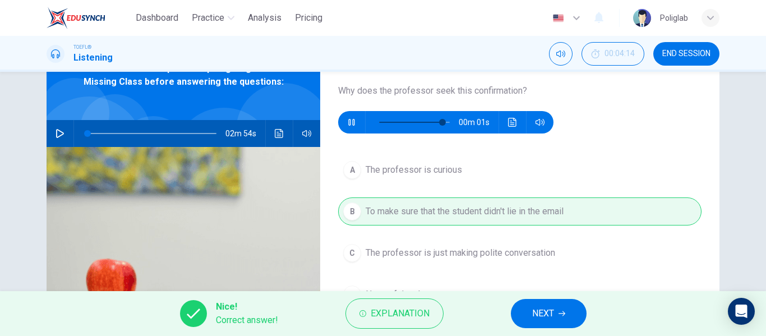
type input "95"
click at [558, 305] on button "NEXT" at bounding box center [549, 313] width 76 height 29
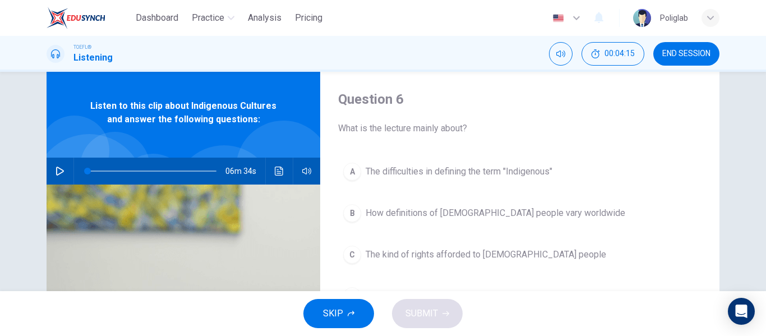
scroll to position [26, 0]
click at [61, 169] on icon "button" at bounding box center [60, 171] width 9 height 9
type input "0"
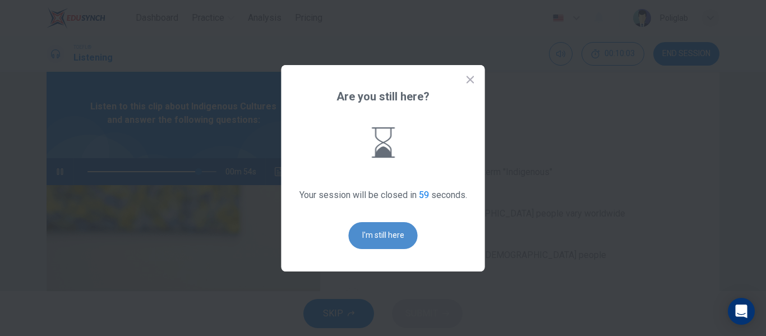
click at [369, 232] on button "I'm still here" at bounding box center [383, 235] width 69 height 27
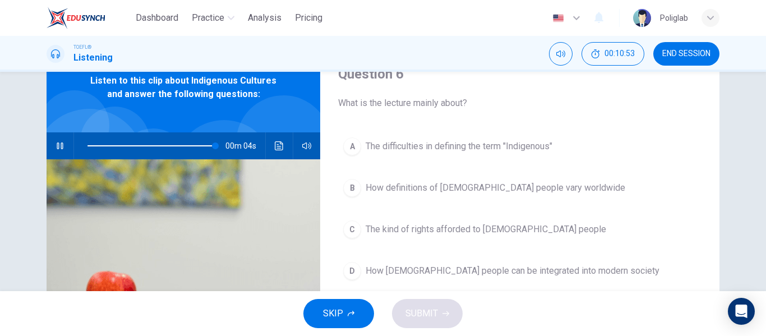
scroll to position [56, 0]
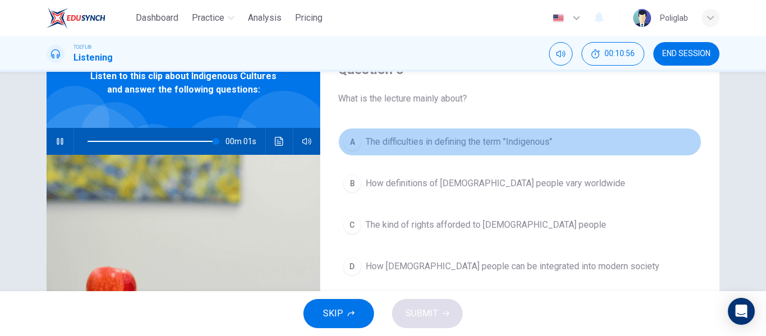
click at [508, 136] on span "The difficulties in defining the term "Indigenous"" at bounding box center [459, 141] width 187 height 13
type input "0"
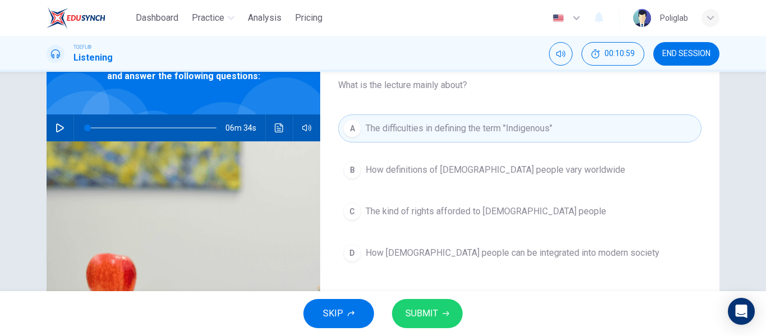
scroll to position [70, 0]
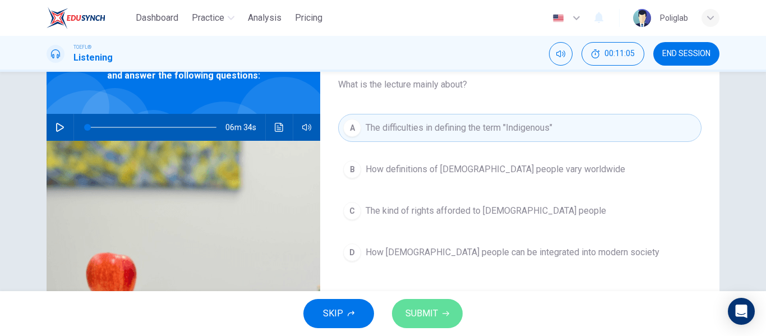
click at [413, 314] on span "SUBMIT" at bounding box center [422, 314] width 33 height 16
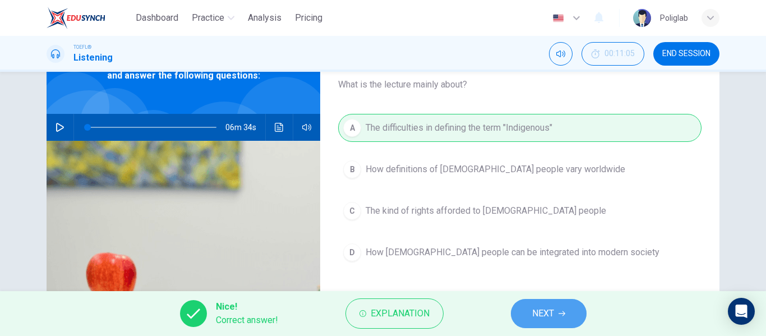
click at [555, 310] on button "NEXT" at bounding box center [549, 313] width 76 height 29
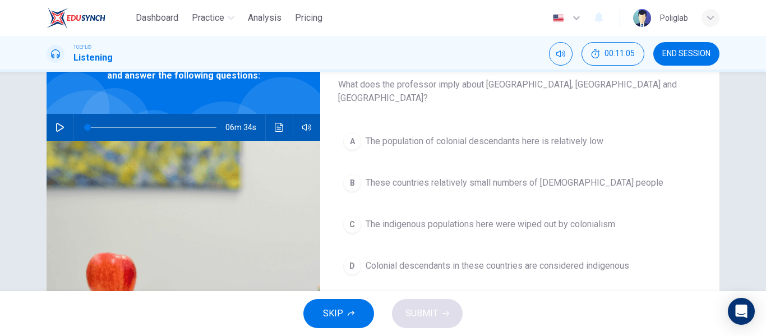
scroll to position [59, 0]
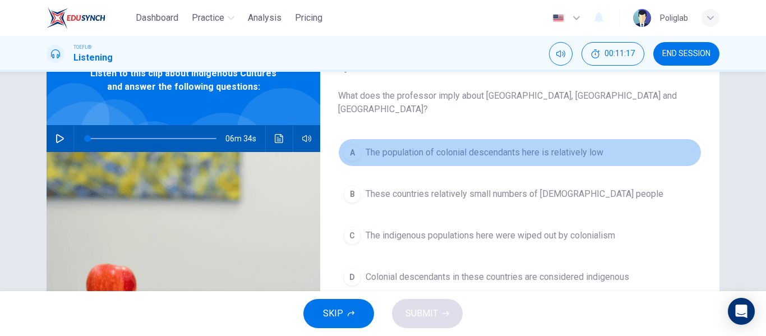
click at [492, 150] on button "A The population of colonial descendants here is relatively low" at bounding box center [520, 153] width 364 height 28
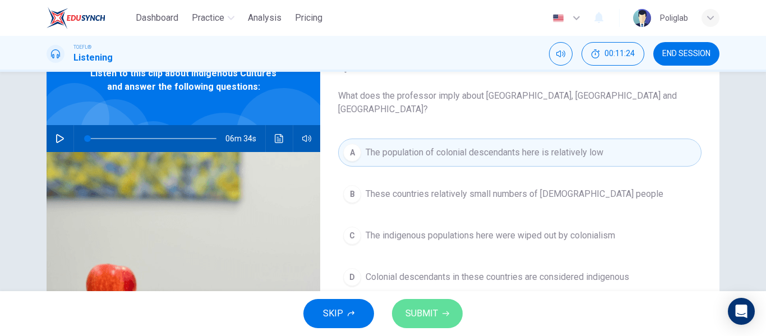
click at [434, 310] on span "SUBMIT" at bounding box center [422, 314] width 33 height 16
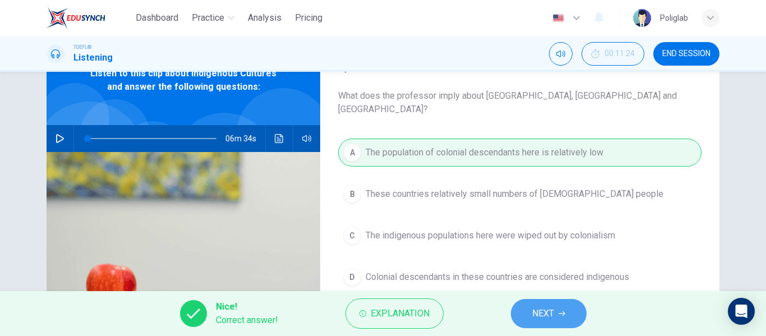
click at [540, 311] on span "NEXT" at bounding box center [543, 314] width 22 height 16
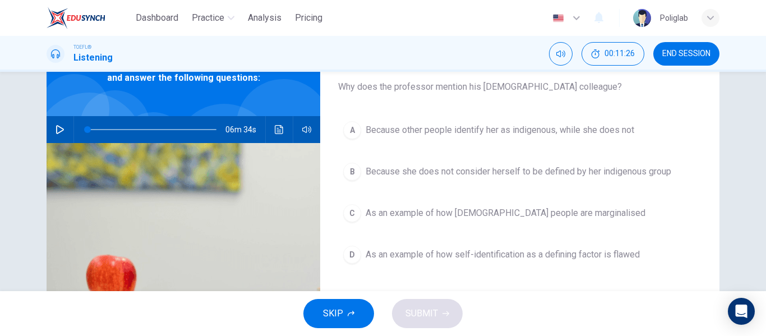
scroll to position [68, 0]
click at [429, 254] on span "As an example of how self-identification as a defining factor is flawed" at bounding box center [503, 253] width 274 height 13
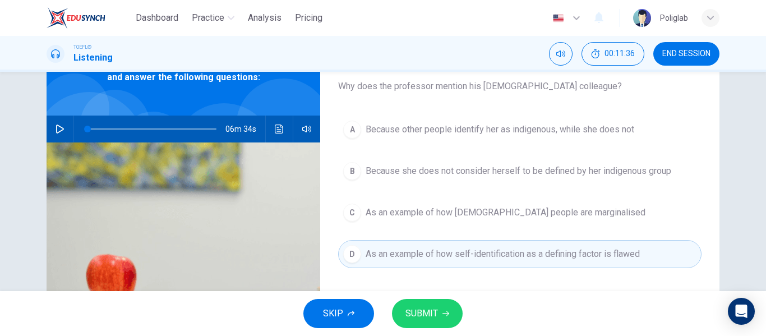
click at [433, 310] on span "SUBMIT" at bounding box center [422, 314] width 33 height 16
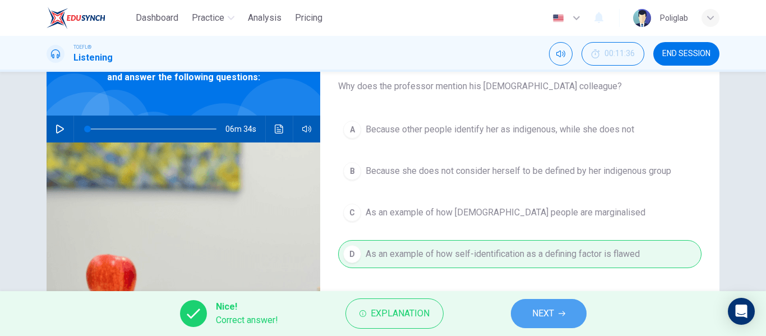
click at [520, 313] on button "NEXT" at bounding box center [549, 313] width 76 height 29
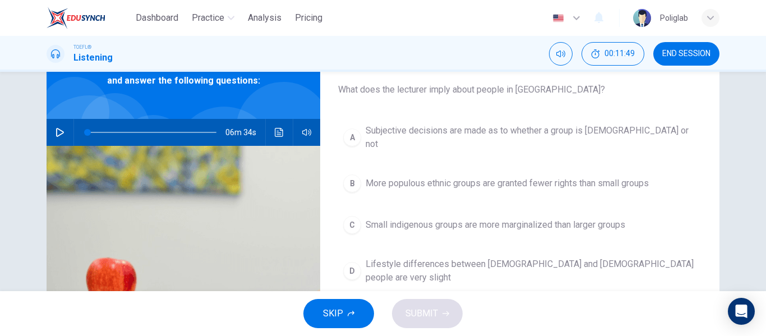
scroll to position [66, 0]
click at [442, 257] on span "Lifestyle differences between indigenous and non-indigenous people are very sli…" at bounding box center [531, 270] width 331 height 27
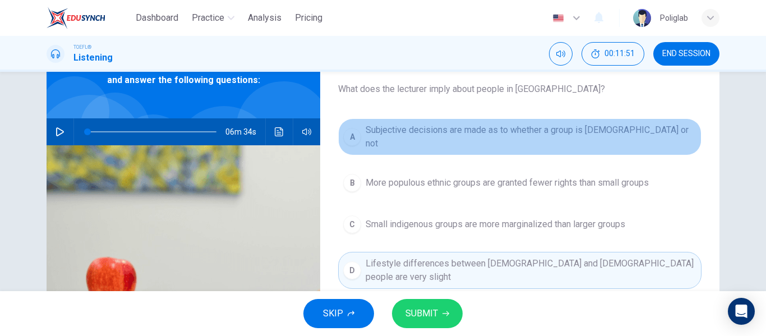
click at [460, 125] on button "A Subjective decisions are made as to whether a group is indigenous or not" at bounding box center [520, 136] width 364 height 37
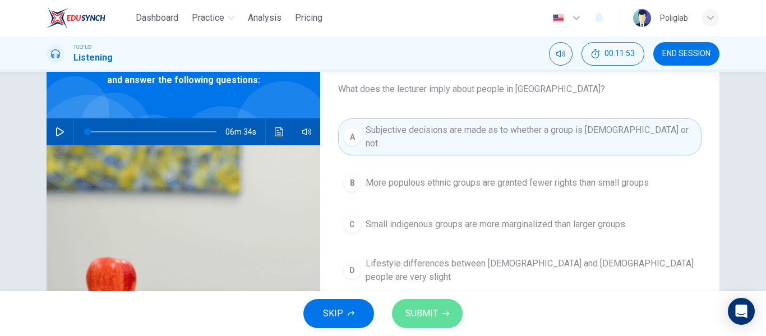
click at [420, 310] on span "SUBMIT" at bounding box center [422, 314] width 33 height 16
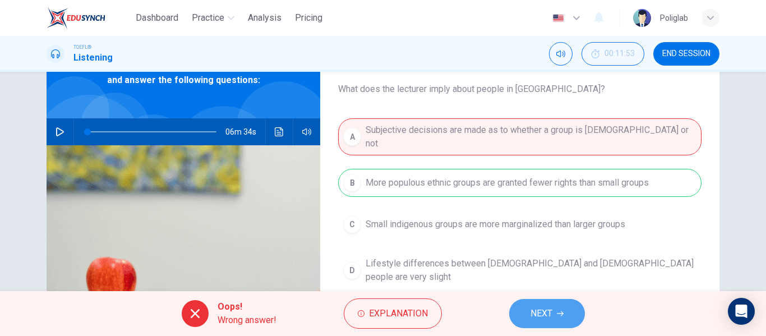
click at [538, 310] on span "NEXT" at bounding box center [542, 314] width 22 height 16
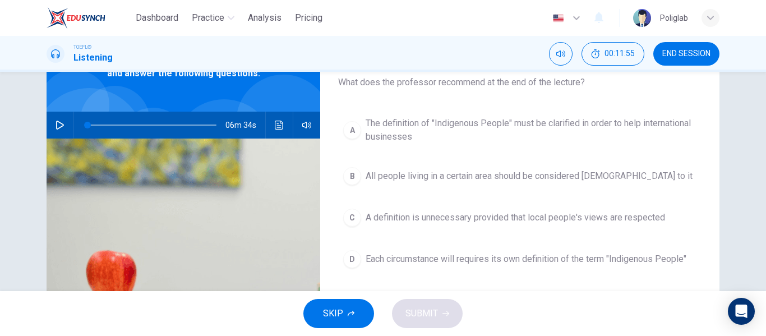
scroll to position [73, 0]
click at [395, 180] on span "All people living in a certain area should be considered indigenous to it" at bounding box center [529, 175] width 327 height 13
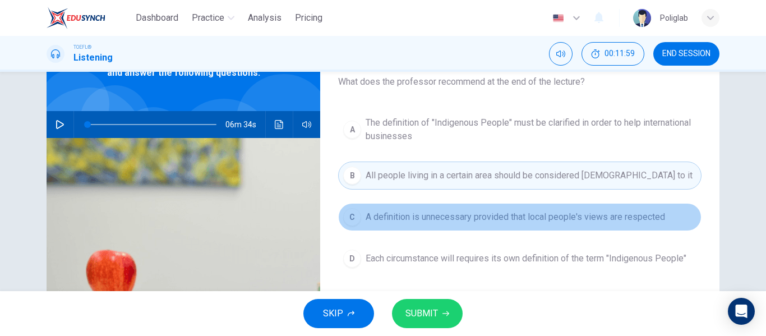
click at [394, 218] on span "A definition is unnecessary provided that local people's views are respected" at bounding box center [516, 216] width 300 height 13
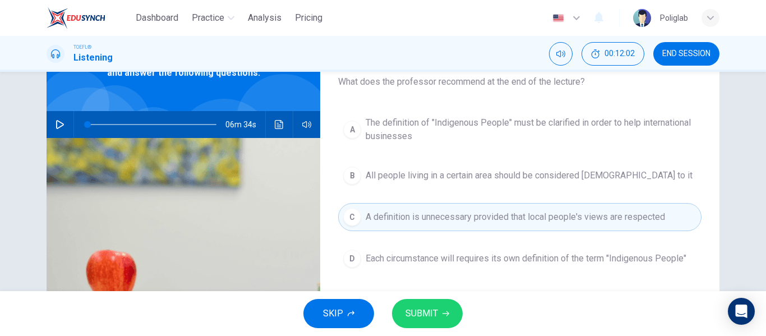
click at [434, 307] on span "SUBMIT" at bounding box center [422, 314] width 33 height 16
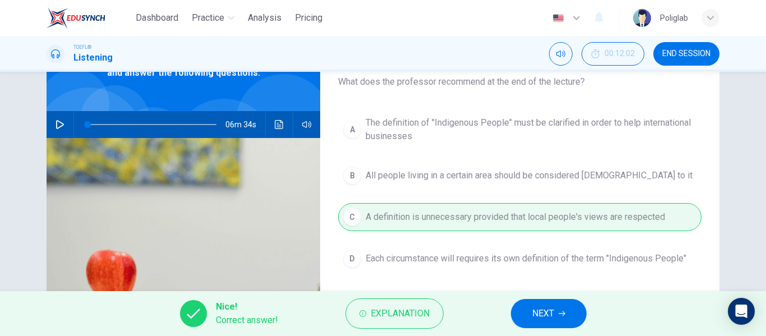
click at [542, 304] on button "NEXT" at bounding box center [549, 313] width 76 height 29
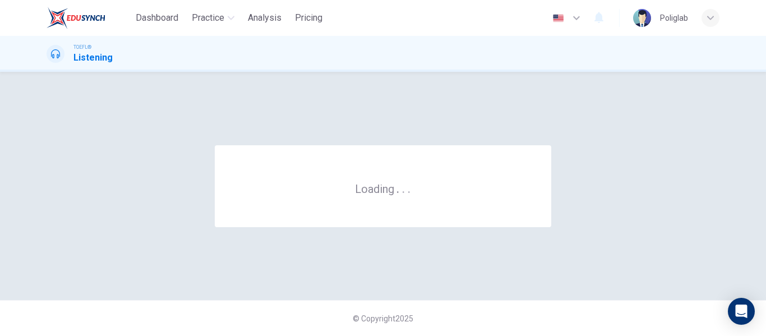
scroll to position [0, 0]
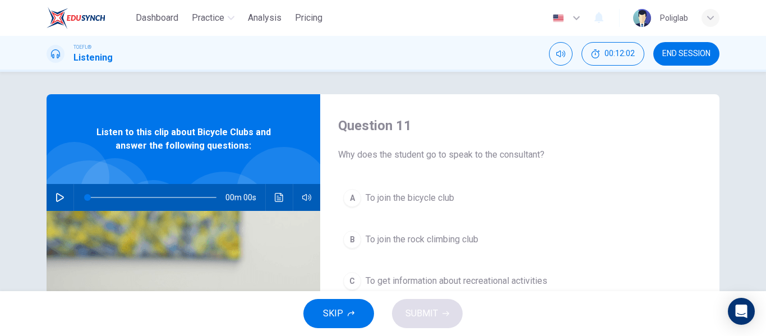
click at [691, 47] on button "END SESSION" at bounding box center [687, 54] width 66 height 24
